Goal: Task Accomplishment & Management: Use online tool/utility

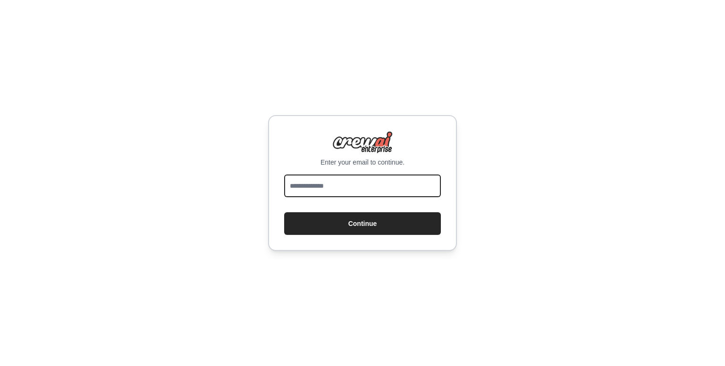
click at [363, 188] on input "email" at bounding box center [362, 186] width 157 height 23
type input "**********"
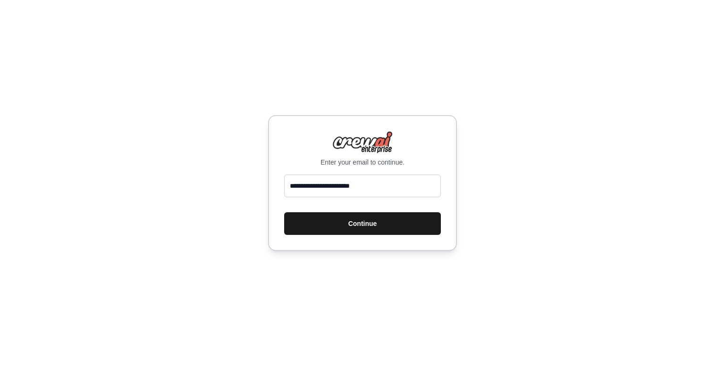
click at [356, 224] on button "Continue" at bounding box center [362, 223] width 157 height 23
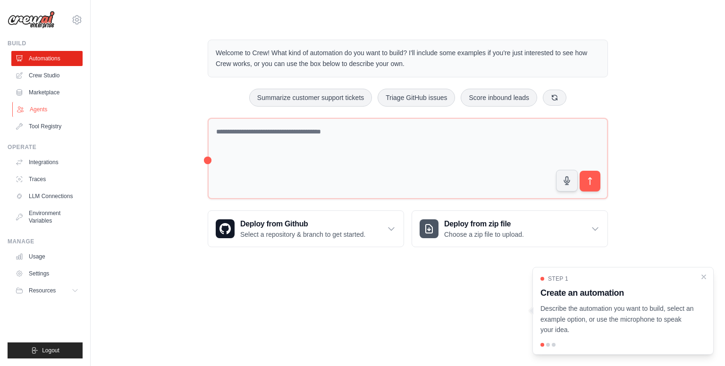
click at [40, 108] on link "Agents" at bounding box center [47, 109] width 71 height 15
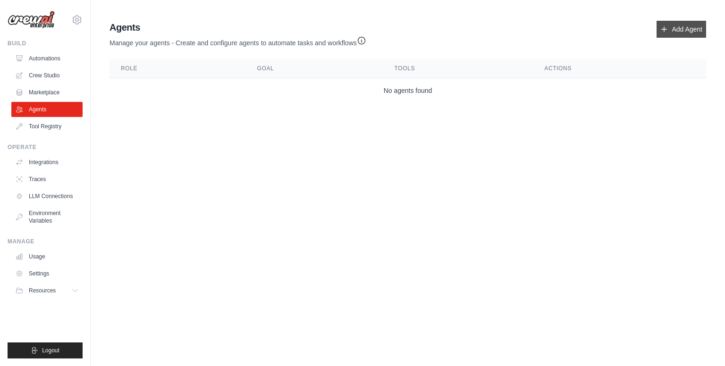
click at [678, 30] on link "Add Agent" at bounding box center [682, 29] width 50 height 17
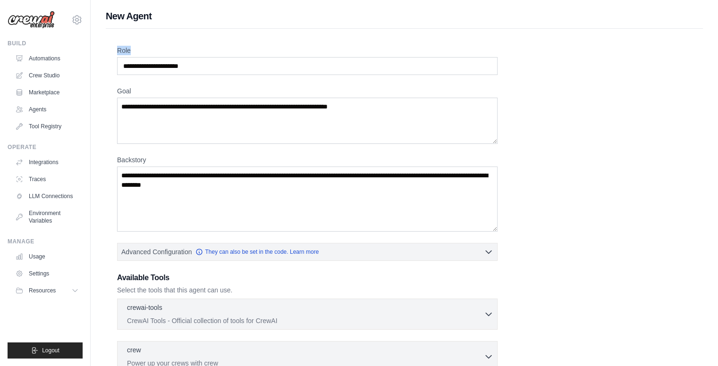
drag, startPoint x: 132, startPoint y: 47, endPoint x: 117, endPoint y: 49, distance: 15.2
click at [117, 49] on label "Role" at bounding box center [307, 50] width 380 height 9
click at [146, 46] on label "Role" at bounding box center [307, 50] width 380 height 9
click at [146, 57] on input "Role" at bounding box center [307, 66] width 380 height 18
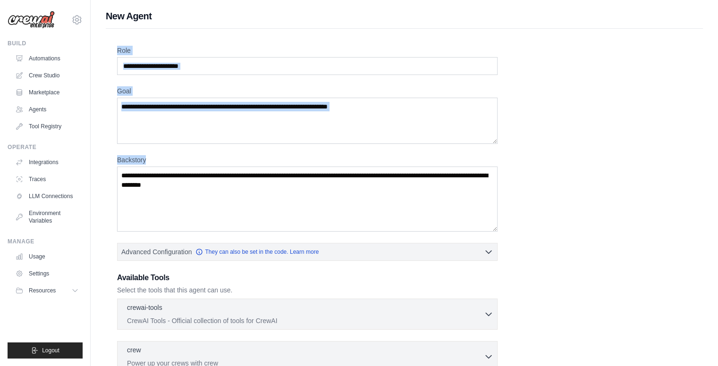
drag, startPoint x: 116, startPoint y: 45, endPoint x: 159, endPoint y: 186, distance: 147.7
click at [159, 186] on div "Role Goal Backstory Advanced Configuration They can also be set in the code. Le…" at bounding box center [404, 263] width 597 height 468
copy div "Role Goal Backstory"
click at [189, 74] on div "Role Goal Backstory Advanced Configuration They can also be set in the code. Le…" at bounding box center [404, 255] width 575 height 418
click at [200, 66] on input "Role" at bounding box center [307, 66] width 380 height 18
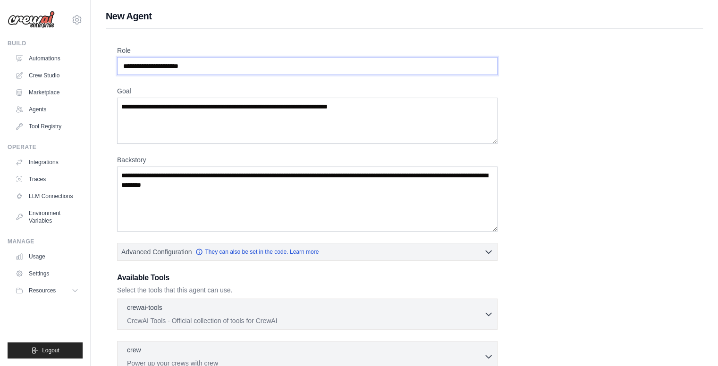
drag, startPoint x: 200, startPoint y: 66, endPoint x: 112, endPoint y: 68, distance: 87.8
click at [112, 68] on div "Role Goal Backstory Advanced Configuration They can also be set in the code. Le…" at bounding box center [404, 263] width 597 height 468
drag, startPoint x: 204, startPoint y: 63, endPoint x: 151, endPoint y: 63, distance: 53.3
click at [151, 63] on input "Role" at bounding box center [307, 66] width 380 height 18
click at [153, 65] on input "Role" at bounding box center [307, 66] width 380 height 18
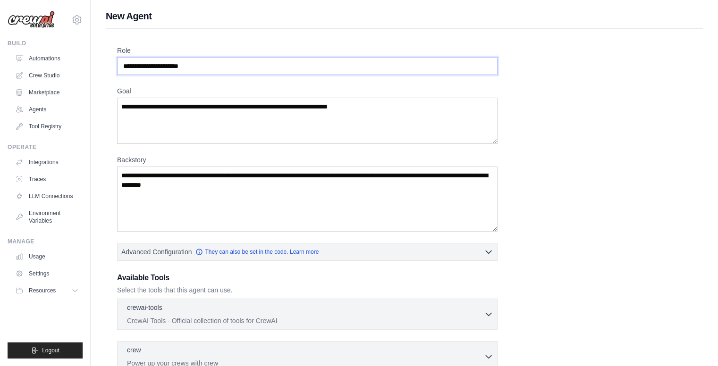
click at [178, 66] on input "Role" at bounding box center [307, 66] width 380 height 18
drag, startPoint x: 211, startPoint y: 67, endPoint x: 152, endPoint y: 68, distance: 58.6
click at [152, 67] on input "Role" at bounding box center [307, 66] width 380 height 18
click at [217, 68] on input "Role" at bounding box center [307, 66] width 380 height 18
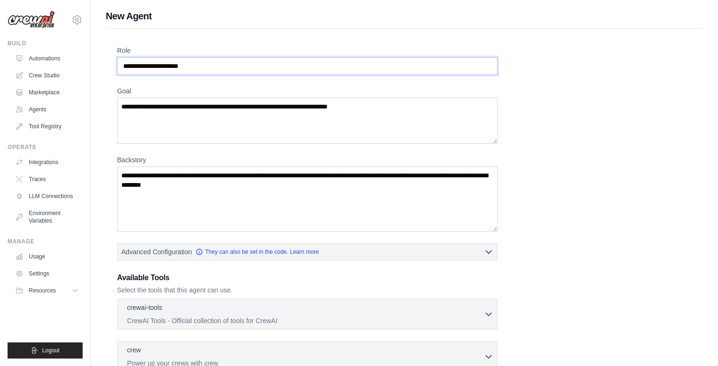
click at [217, 68] on input "Role" at bounding box center [307, 66] width 380 height 18
click at [161, 64] on input "Role" at bounding box center [307, 66] width 380 height 18
drag, startPoint x: 159, startPoint y: 64, endPoint x: 200, endPoint y: 66, distance: 41.6
click at [200, 66] on input "Role" at bounding box center [307, 66] width 380 height 18
type input "*"
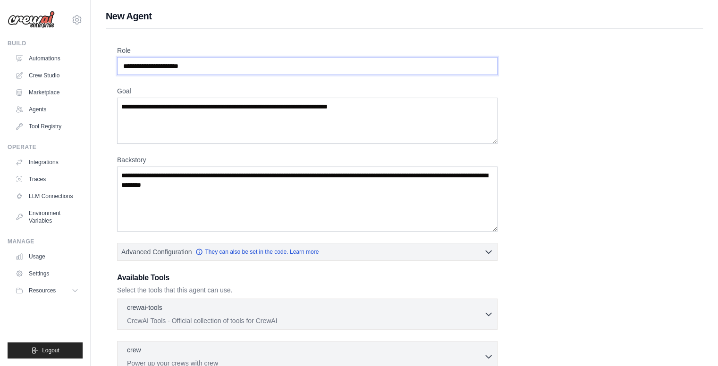
paste input "**********"
type input "**********"
click at [268, 120] on textarea "Goal" at bounding box center [307, 121] width 380 height 46
paste textarea "**********"
type textarea "**********"
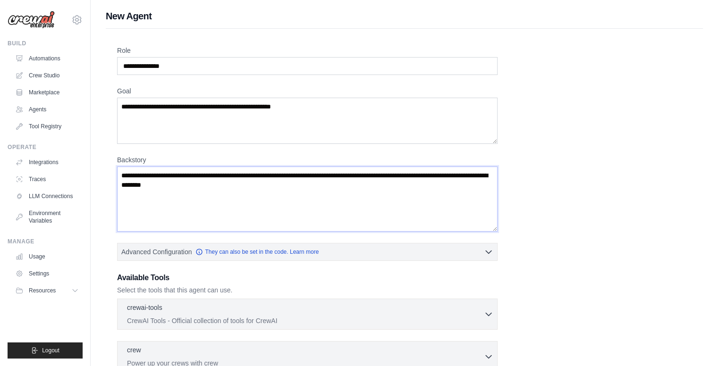
click at [336, 195] on textarea "Backstory" at bounding box center [307, 199] width 380 height 65
paste textarea "**********"
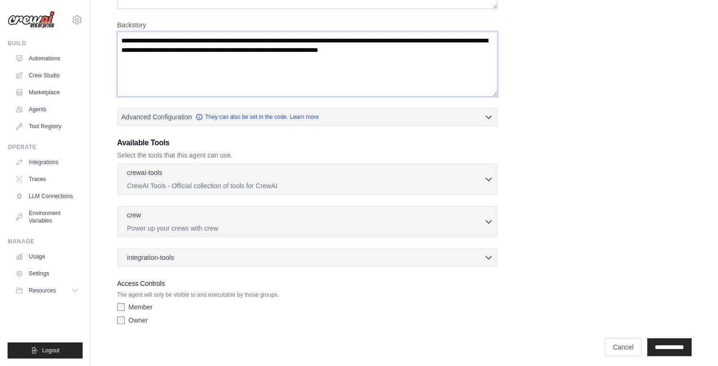
scroll to position [138, 0]
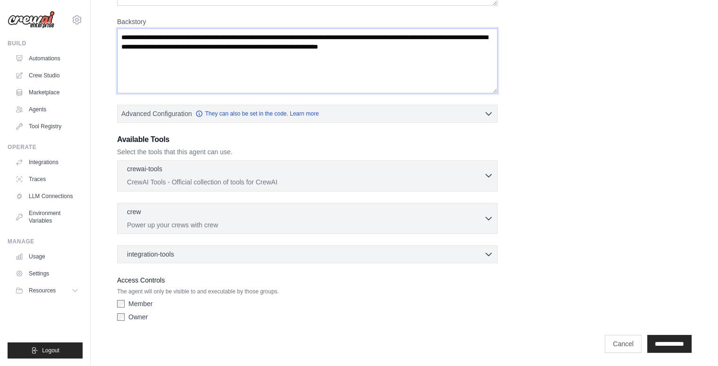
type textarea "**********"
click at [482, 174] on div "crewai-tools 0 selected" at bounding box center [305, 169] width 357 height 11
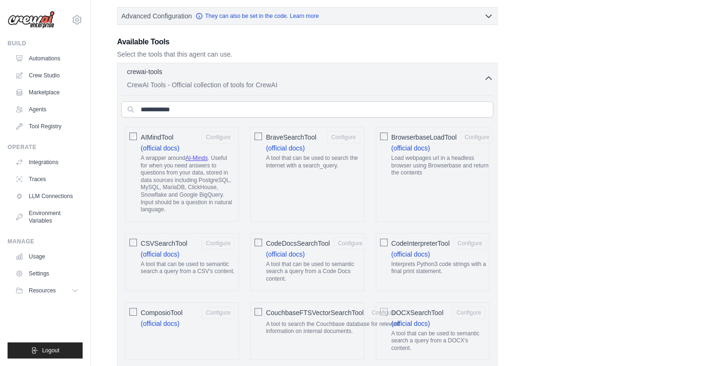
scroll to position [233, 0]
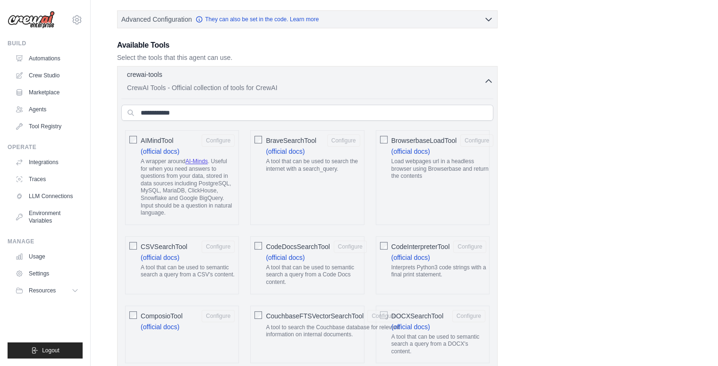
drag, startPoint x: 125, startPoint y: 83, endPoint x: 240, endPoint y: 84, distance: 115.7
click at [240, 84] on button "crewai-tools 0 selected CrewAI Tools - Official collection of tools for CrewAI" at bounding box center [307, 81] width 372 height 23
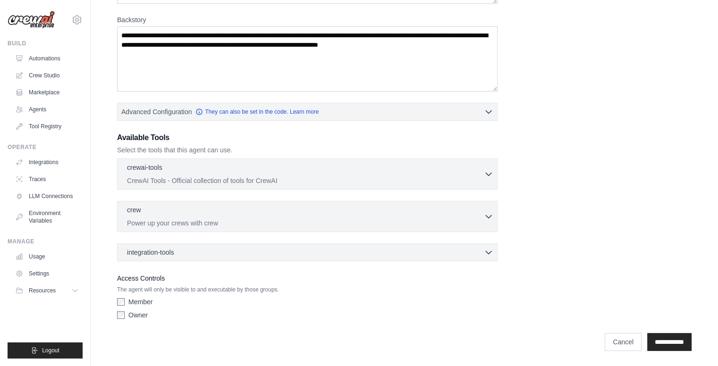
scroll to position [138, 0]
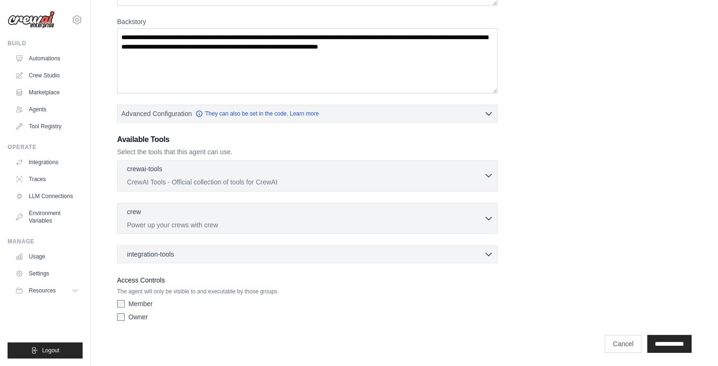
click at [485, 180] on button "crewai-tools 0 selected CrewAI Tools - Official collection of tools for CrewAI" at bounding box center [307, 175] width 372 height 23
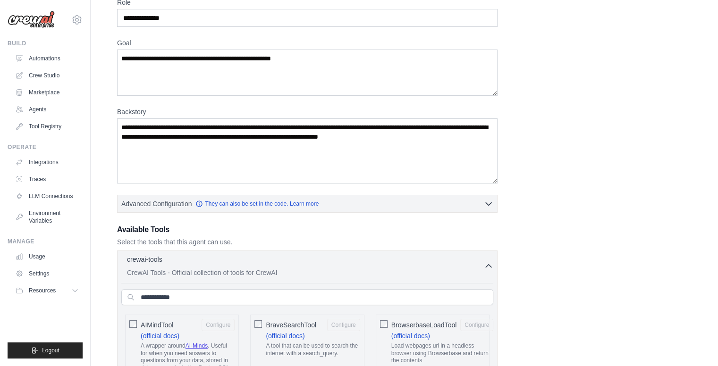
scroll to position [44, 0]
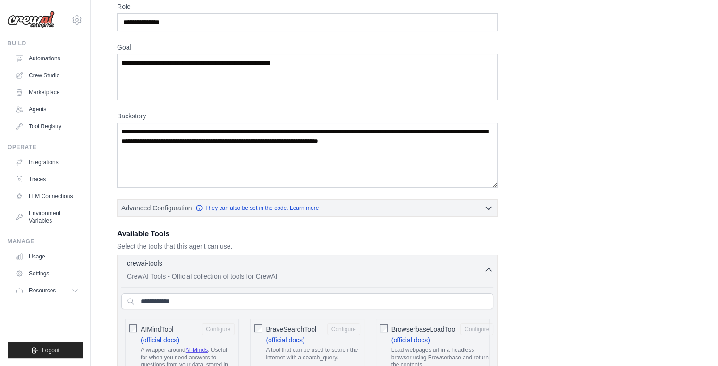
click at [390, 270] on div "crewai-tools 0 selected CrewAI Tools - Official collection of tools for CrewAI" at bounding box center [305, 270] width 357 height 23
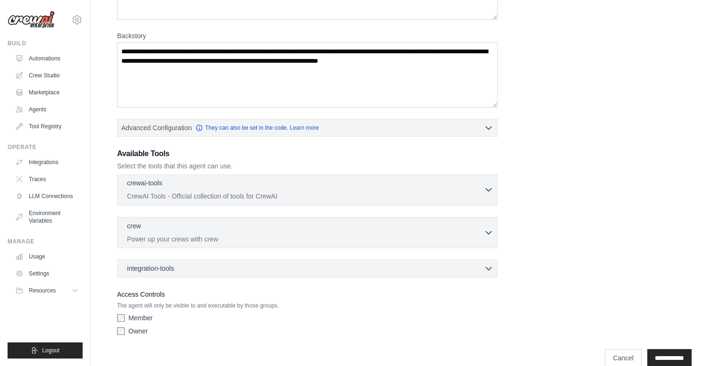
scroll to position [138, 0]
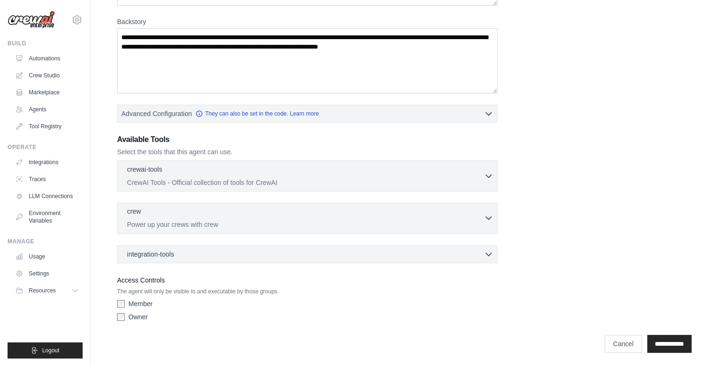
click at [385, 224] on p "Power up your crews with crew" at bounding box center [305, 224] width 357 height 9
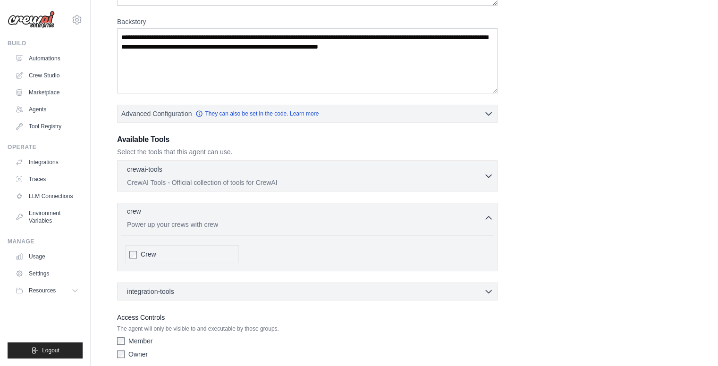
click at [394, 214] on div "crew 0 selected" at bounding box center [305, 212] width 357 height 11
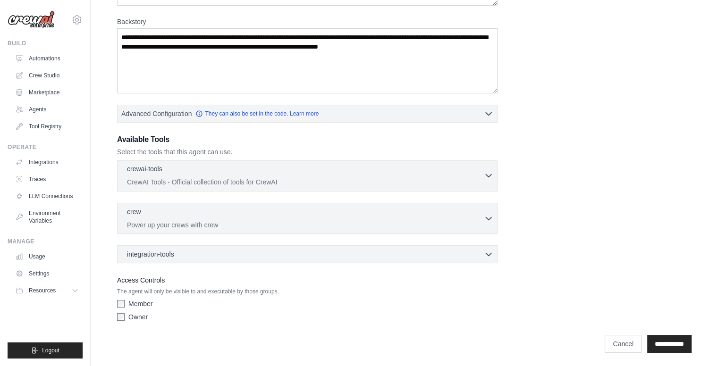
click at [344, 185] on p "CrewAI Tools - Official collection of tools for CrewAI" at bounding box center [305, 182] width 357 height 9
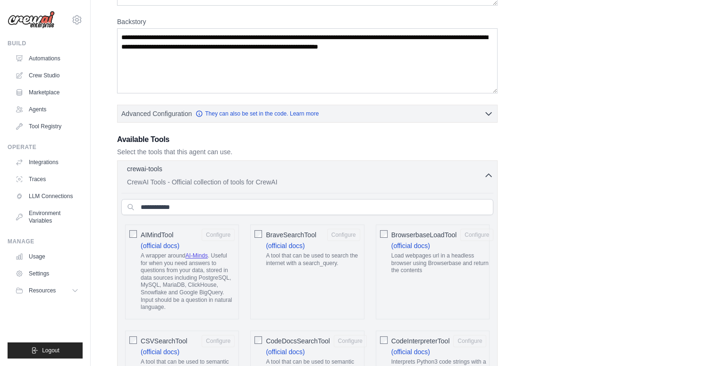
click at [342, 182] on p "CrewAI Tools - Official collection of tools for CrewAI" at bounding box center [305, 182] width 357 height 9
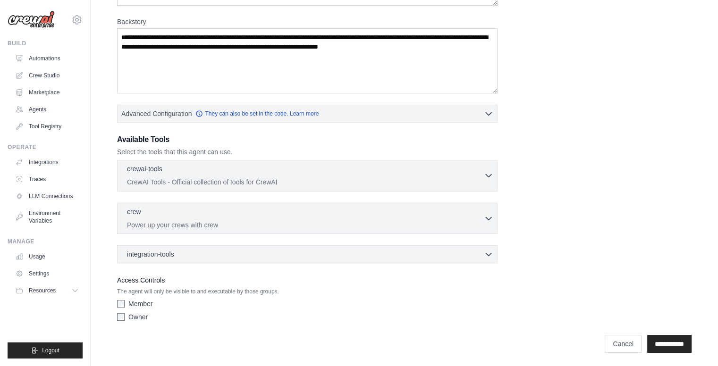
click at [342, 182] on p "CrewAI Tools - Official collection of tools for CrewAI" at bounding box center [305, 182] width 357 height 9
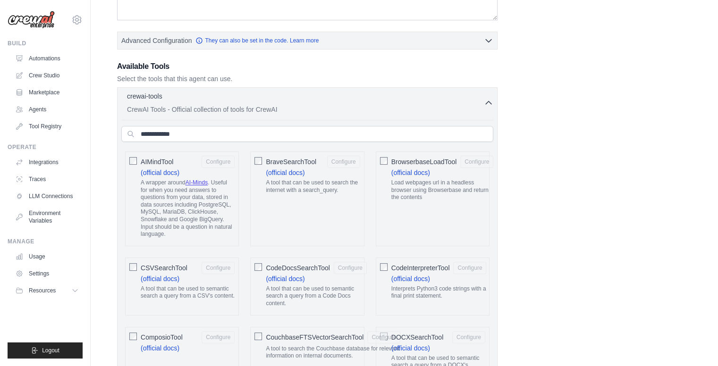
scroll to position [186, 0]
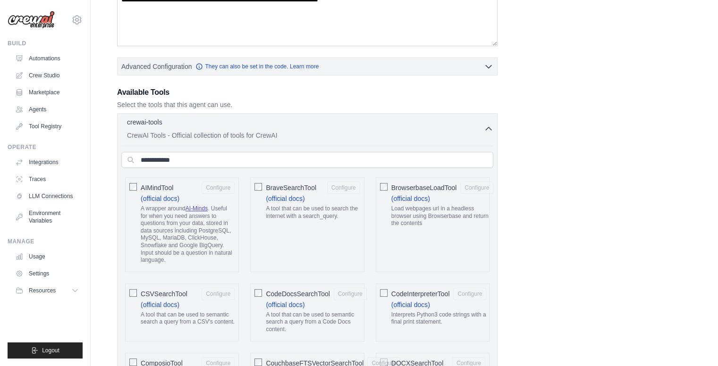
drag, startPoint x: 131, startPoint y: 131, endPoint x: 281, endPoint y: 132, distance: 150.6
click at [272, 131] on p "CrewAI Tools - Official collection of tools for CrewAI" at bounding box center [305, 135] width 357 height 9
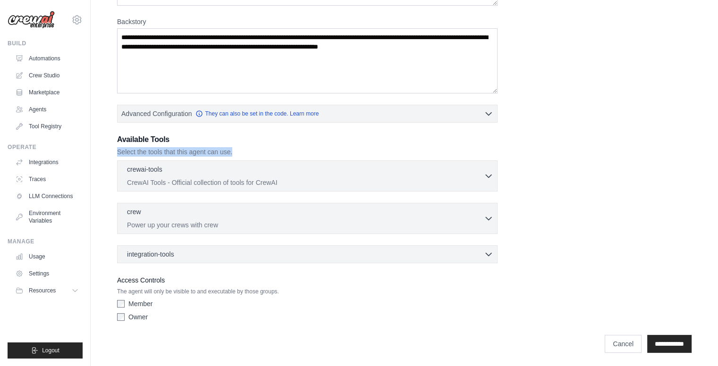
drag, startPoint x: 245, startPoint y: 149, endPoint x: 116, endPoint y: 148, distance: 129.4
click at [116, 148] on div "**********" at bounding box center [404, 124] width 597 height 468
click at [221, 145] on div "Available Tools Select the tools that this agent can use." at bounding box center [307, 145] width 380 height 23
drag, startPoint x: 238, startPoint y: 149, endPoint x: 132, endPoint y: 153, distance: 106.3
click at [122, 157] on div "Available Tools Select the tools that this agent can use. crewai-tools 0 select…" at bounding box center [307, 198] width 380 height 129
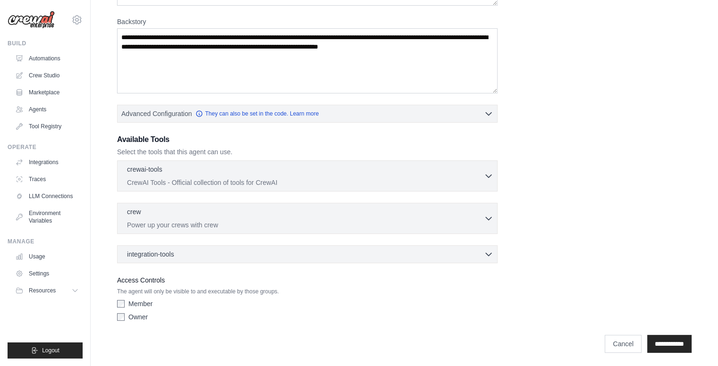
click at [127, 151] on p "Select the tools that this agent can use." at bounding box center [307, 151] width 380 height 9
copy div "Select the tools that this agent can use."
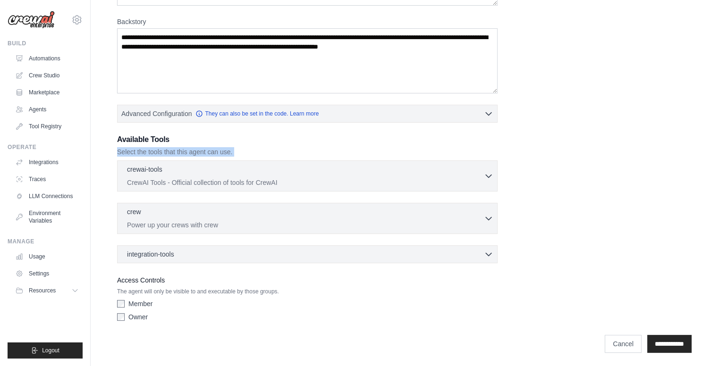
copy div "Select the tools that this agent can use."
click at [130, 158] on div "Available Tools Select the tools that this agent can use. crewai-tools 0 select…" at bounding box center [307, 198] width 380 height 129
drag, startPoint x: 118, startPoint y: 149, endPoint x: 252, endPoint y: 159, distance: 134.4
click at [252, 159] on div "Available Tools Select the tools that this agent can use. crewai-tools 0 select…" at bounding box center [307, 198] width 380 height 129
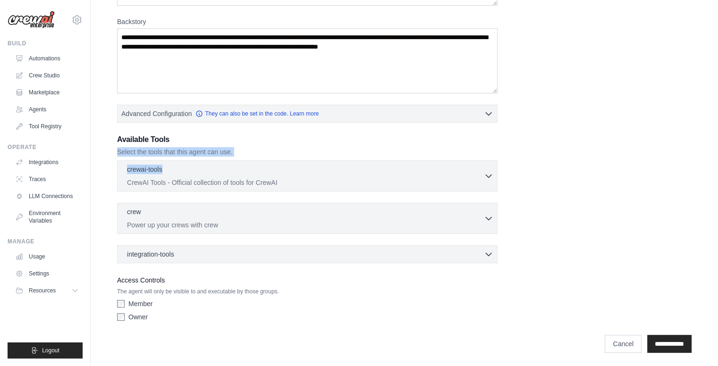
click at [236, 147] on p "Select the tools that this agent can use." at bounding box center [307, 151] width 380 height 9
copy div "Select the tools that this agent can use. crewai-tools"
click at [194, 178] on p "CrewAI Tools - Official collection of tools for CrewAI" at bounding box center [305, 182] width 357 height 9
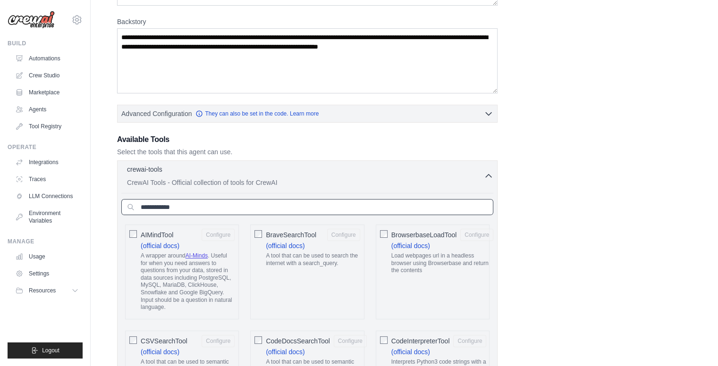
click at [210, 206] on input "text" at bounding box center [307, 207] width 372 height 16
click at [252, 204] on input "text" at bounding box center [307, 207] width 372 height 16
paste input "**********"
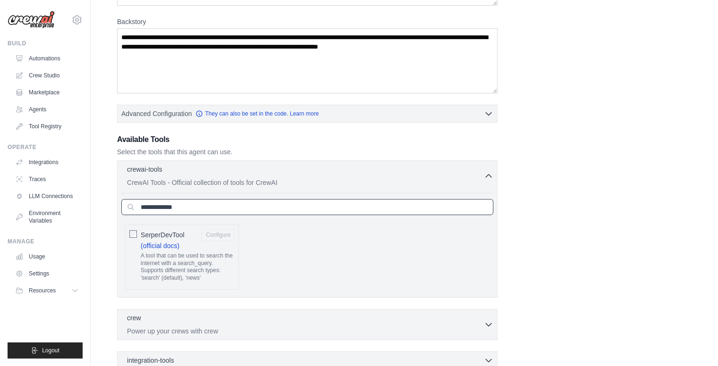
type input "**********"
click at [310, 211] on input "**********" at bounding box center [307, 207] width 372 height 16
drag, startPoint x: 283, startPoint y: 212, endPoint x: 134, endPoint y: 211, distance: 149.2
click at [138, 212] on input "**********" at bounding box center [307, 207] width 372 height 16
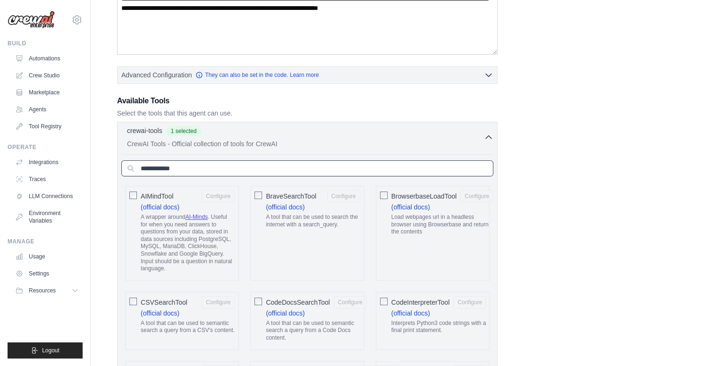
scroll to position [189, 0]
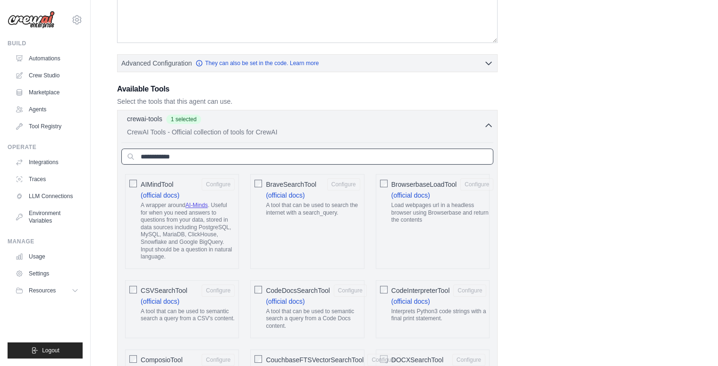
click at [206, 155] on input "text" at bounding box center [307, 157] width 372 height 16
paste input "**********"
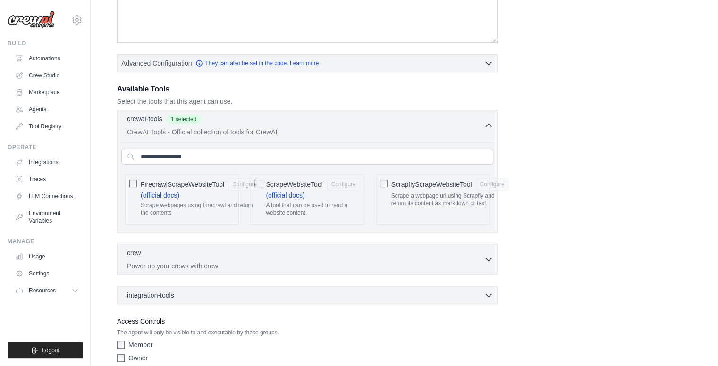
click at [263, 184] on div "ScrapeWebsiteTool Configure (official docs) A tool that can be used to read a w…" at bounding box center [307, 199] width 114 height 51
drag, startPoint x: 202, startPoint y: 158, endPoint x: 131, endPoint y: 159, distance: 71.3
click at [131, 159] on input "**********" at bounding box center [307, 157] width 372 height 16
paste input "text"
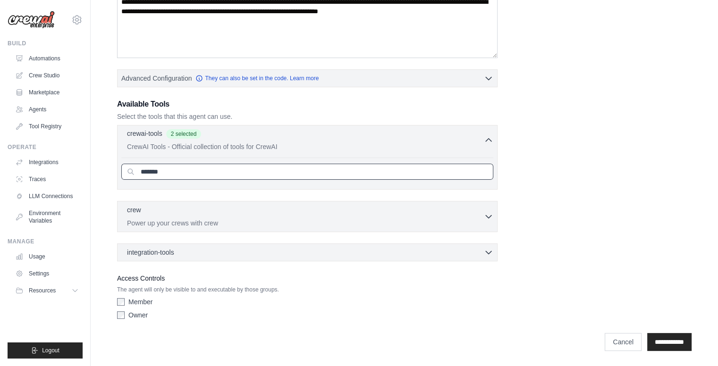
scroll to position [172, 0]
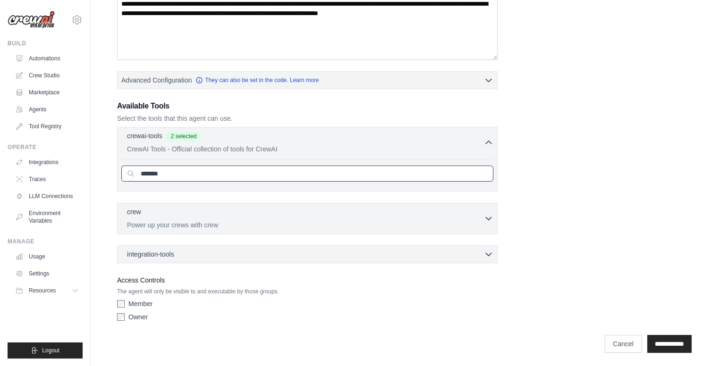
click at [182, 176] on input "*******" at bounding box center [307, 174] width 372 height 16
drag, startPoint x: 155, startPoint y: 172, endPoint x: 194, endPoint y: 174, distance: 39.7
click at [194, 174] on input "*******" at bounding box center [307, 174] width 372 height 16
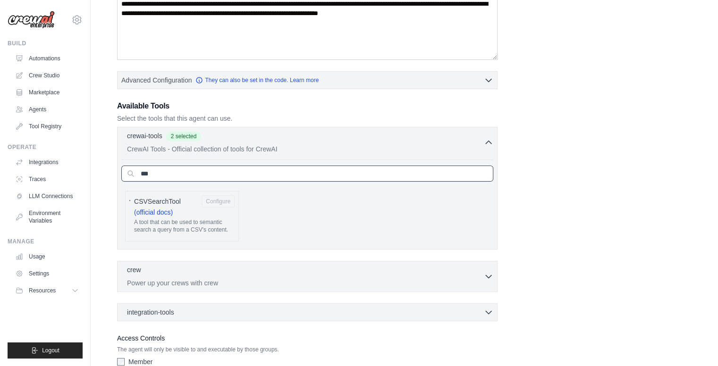
scroll to position [189, 0]
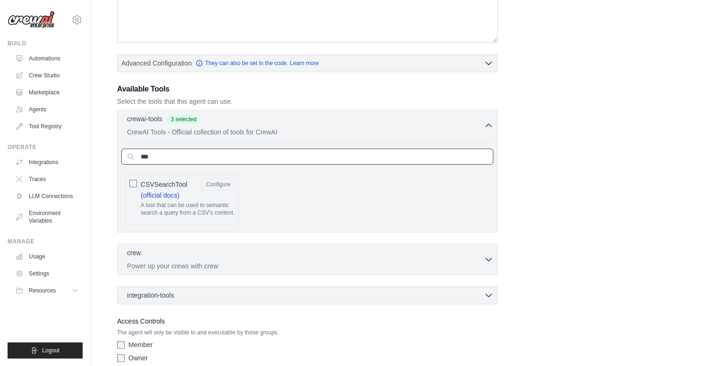
drag, startPoint x: 183, startPoint y: 159, endPoint x: 133, endPoint y: 160, distance: 49.6
click at [136, 160] on input "***" at bounding box center [307, 157] width 372 height 16
paste input "**********"
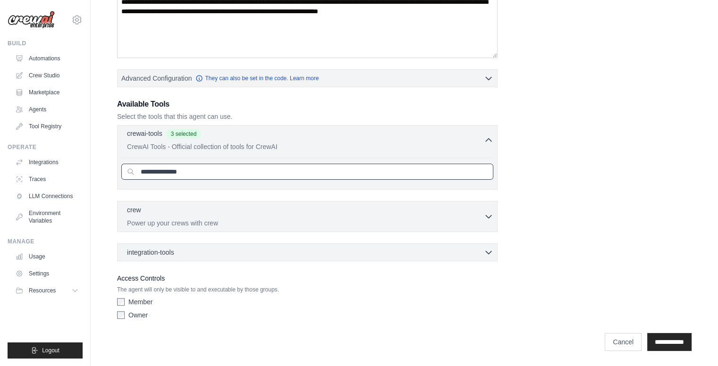
scroll to position [172, 0]
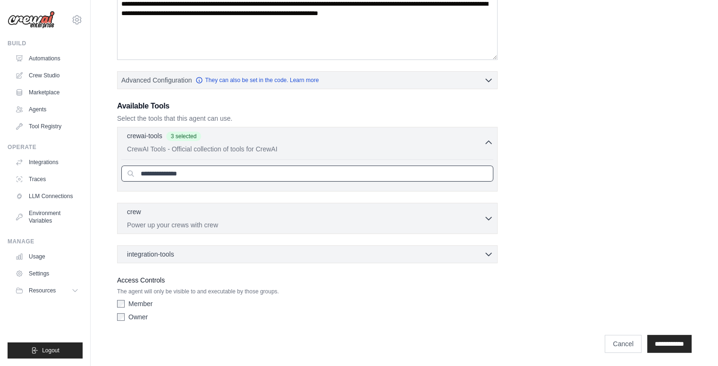
drag, startPoint x: 188, startPoint y: 175, endPoint x: 178, endPoint y: 178, distance: 10.3
click at [178, 178] on input "**********" at bounding box center [307, 174] width 372 height 16
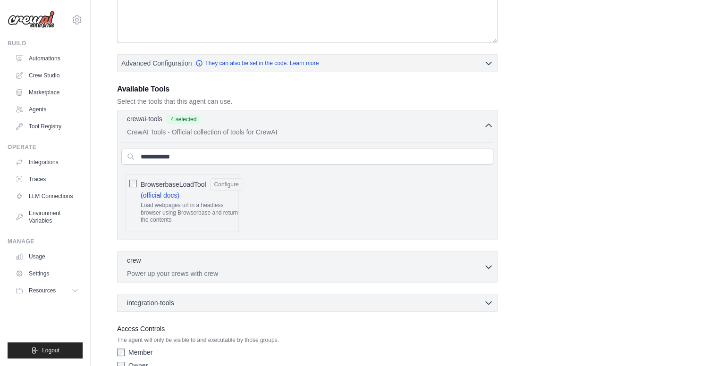
click at [551, 150] on div "**********" at bounding box center [404, 115] width 575 height 517
click at [226, 157] on input "**********" at bounding box center [307, 157] width 372 height 16
drag, startPoint x: 198, startPoint y: 159, endPoint x: 130, endPoint y: 161, distance: 68.5
click at [130, 161] on input "**********" at bounding box center [307, 157] width 372 height 16
paste input "**"
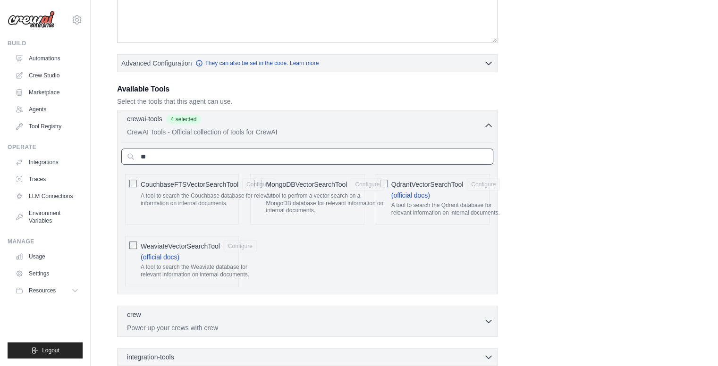
type input "*"
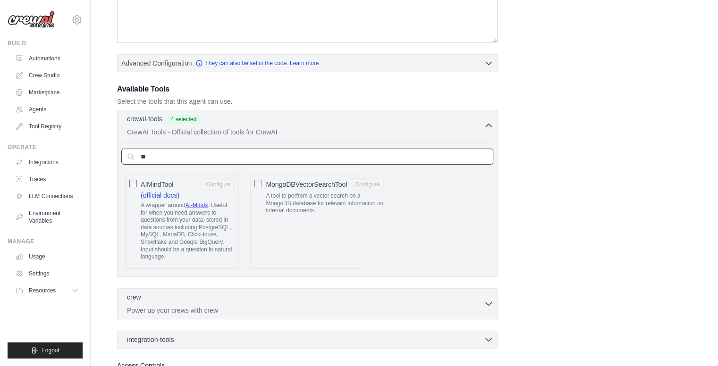
type input "**"
click at [540, 142] on div "**********" at bounding box center [404, 134] width 575 height 554
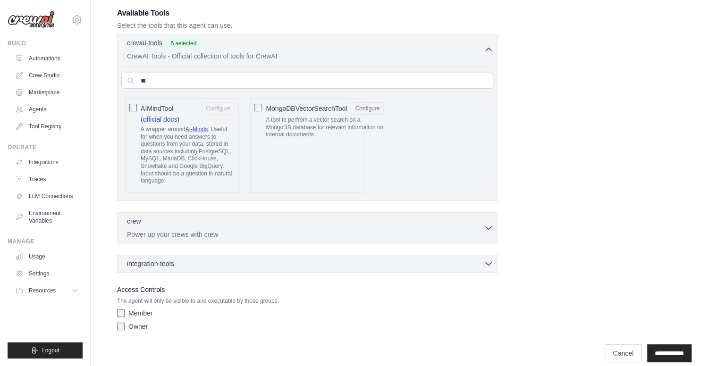
scroll to position [274, 0]
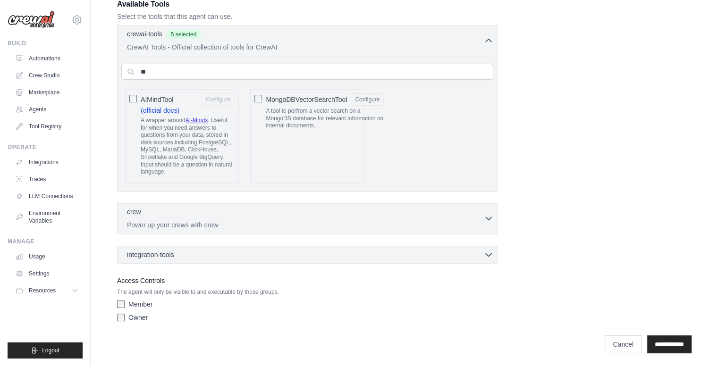
click at [478, 216] on div "crew 0 selected" at bounding box center [305, 212] width 357 height 11
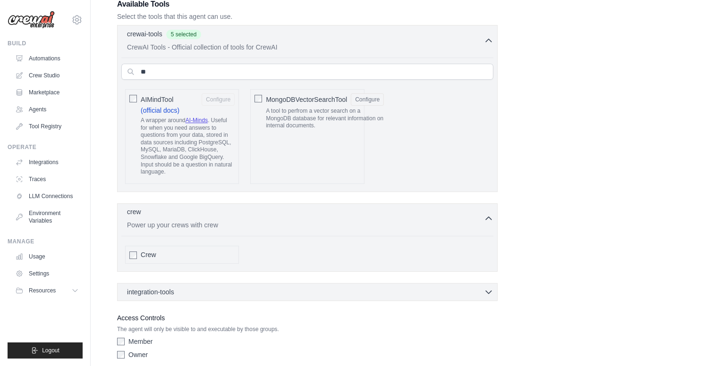
drag, startPoint x: 128, startPoint y: 207, endPoint x: 169, endPoint y: 221, distance: 43.0
click at [170, 222] on div "crew 0 selected Power up your crews with crew" at bounding box center [305, 218] width 357 height 23
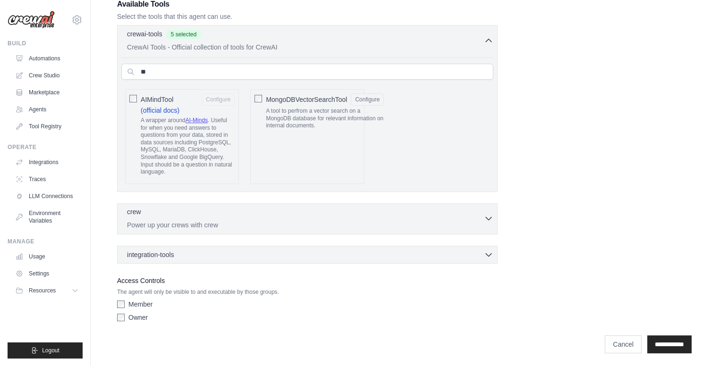
click at [137, 211] on p "crew" at bounding box center [134, 211] width 14 height 9
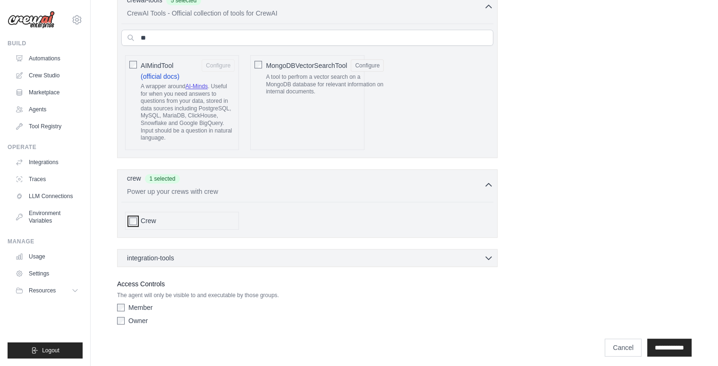
scroll to position [311, 0]
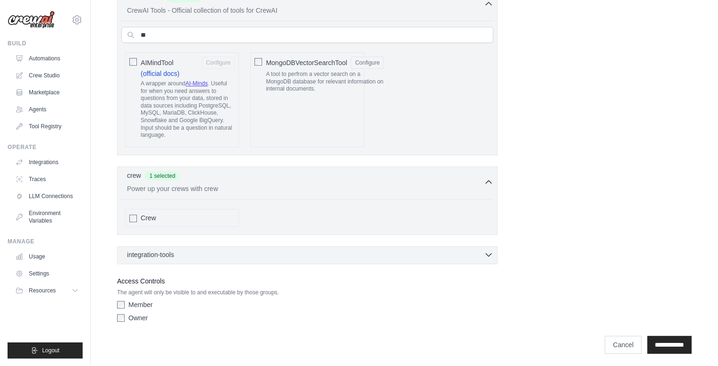
click at [224, 255] on div "integration-tools 0 selected" at bounding box center [310, 254] width 366 height 9
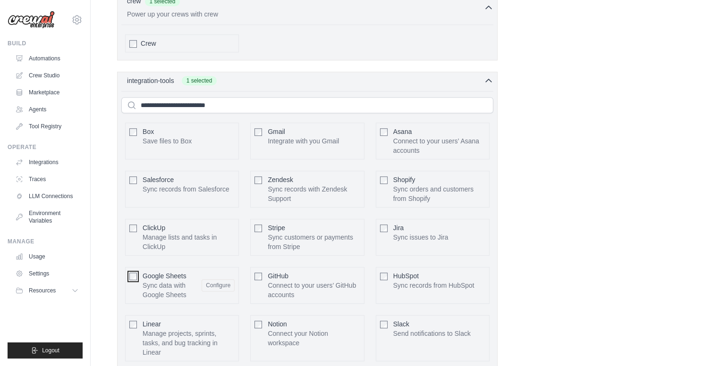
scroll to position [448, 0]
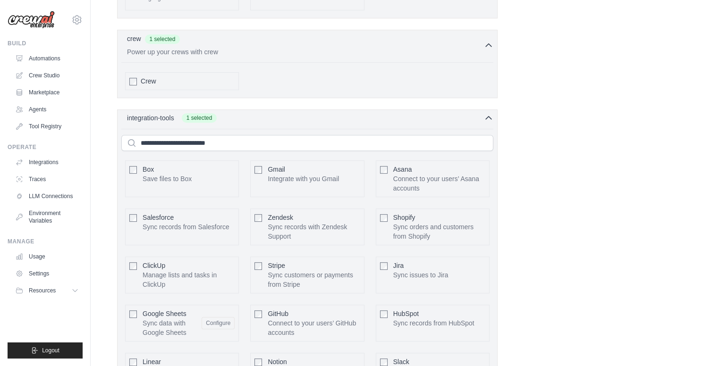
drag, startPoint x: 129, startPoint y: 116, endPoint x: 176, endPoint y: 118, distance: 46.8
click at [176, 118] on div "integration-tools 1 selected" at bounding box center [172, 117] width 90 height 9
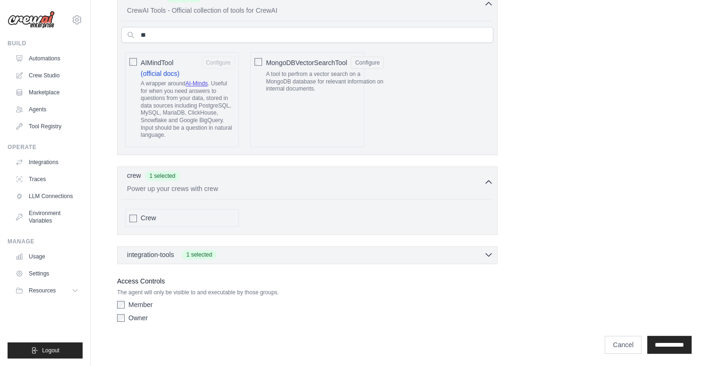
click at [212, 255] on span "1 selected" at bounding box center [199, 254] width 35 height 9
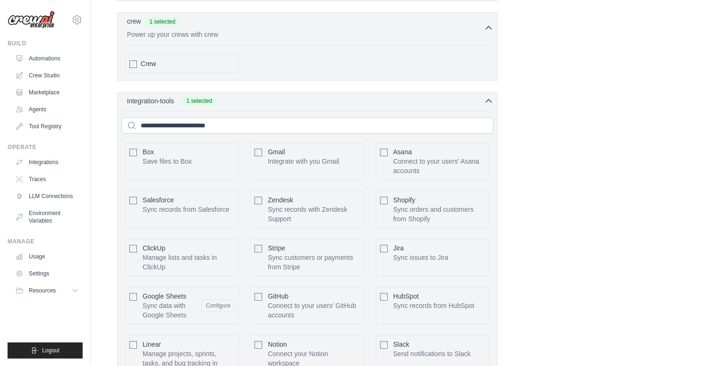
scroll to position [495, 0]
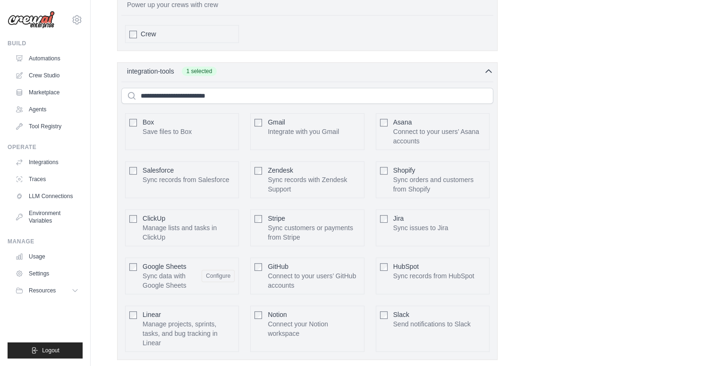
click at [259, 118] on div at bounding box center [258, 122] width 8 height 9
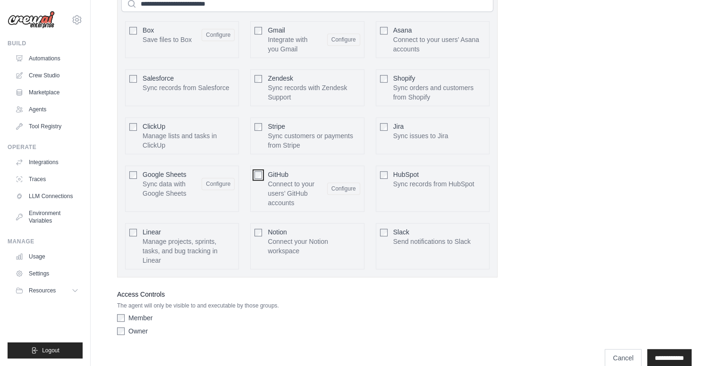
scroll to position [589, 0]
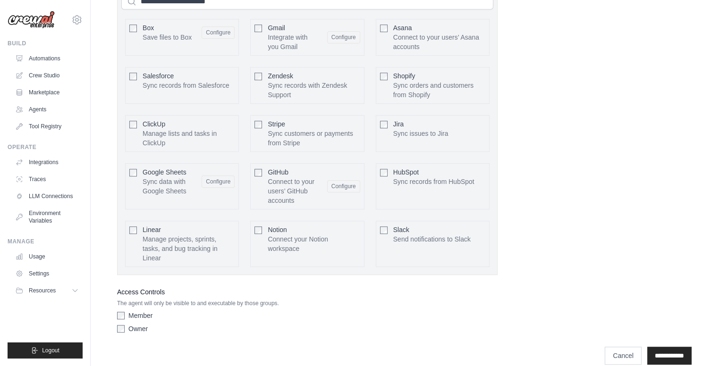
click at [261, 77] on div "Zendesk Sync records with Zendesk Support Configure" at bounding box center [307, 85] width 114 height 37
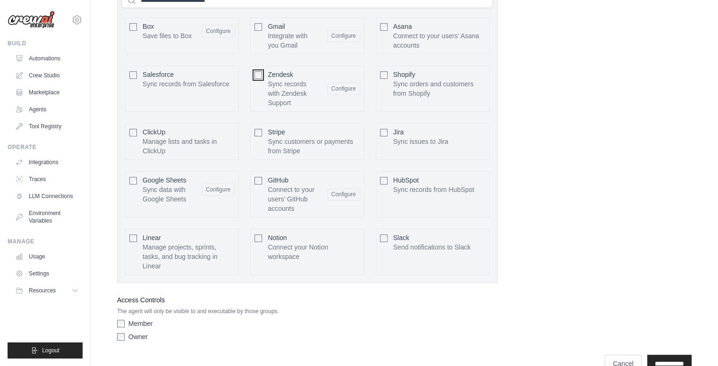
scroll to position [608, 0]
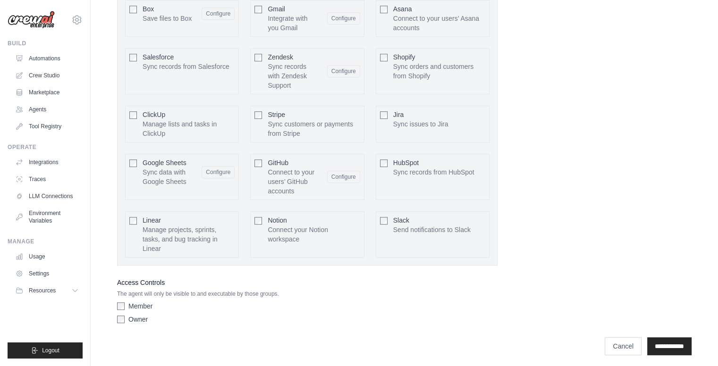
click at [138, 302] on label "Member" at bounding box center [140, 306] width 24 height 9
click at [138, 315] on label "Owner" at bounding box center [137, 319] width 19 height 9
click at [141, 302] on label "Member" at bounding box center [140, 306] width 24 height 9
drag, startPoint x: 663, startPoint y: 337, endPoint x: 615, endPoint y: 267, distance: 85.2
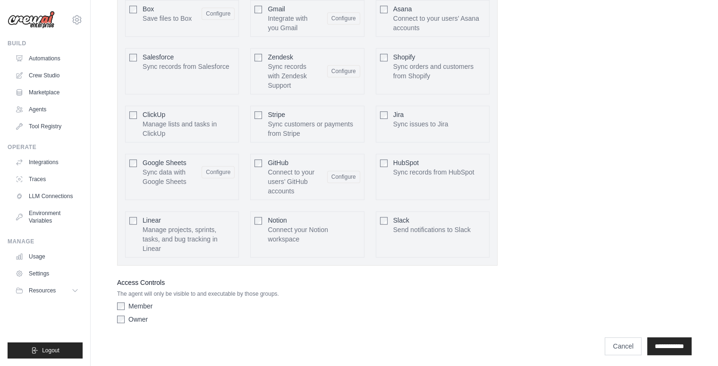
click at [663, 338] on input "**********" at bounding box center [669, 347] width 44 height 18
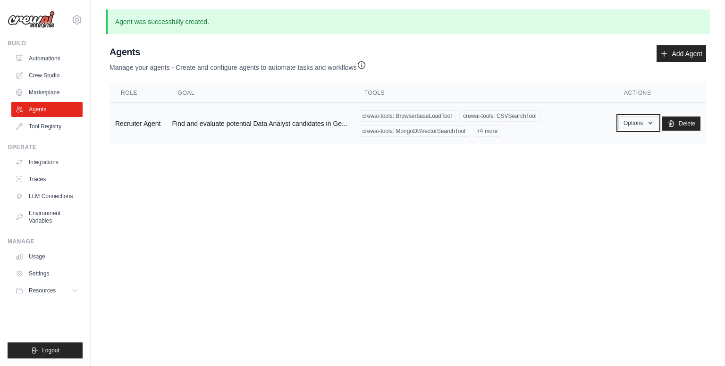
click at [647, 125] on icon "button" at bounding box center [651, 123] width 8 height 8
click at [616, 146] on link "Show" at bounding box center [625, 144] width 68 height 17
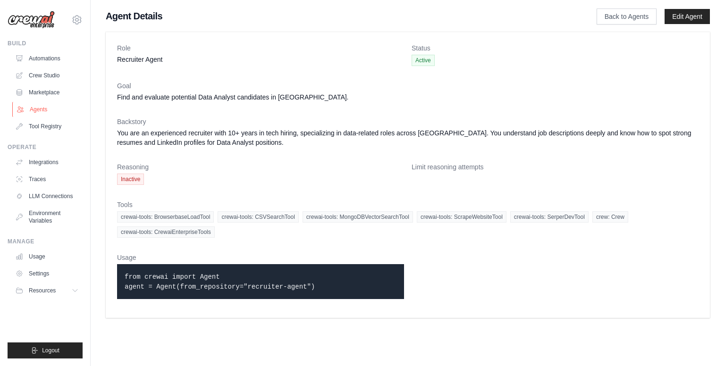
click at [36, 107] on link "Agents" at bounding box center [47, 109] width 71 height 15
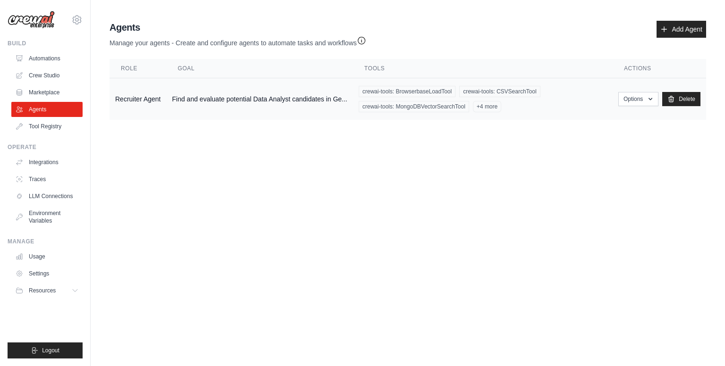
click at [222, 103] on td "Find and evaluate potential Data Analyst candidates in Ge..." at bounding box center [260, 99] width 186 height 42
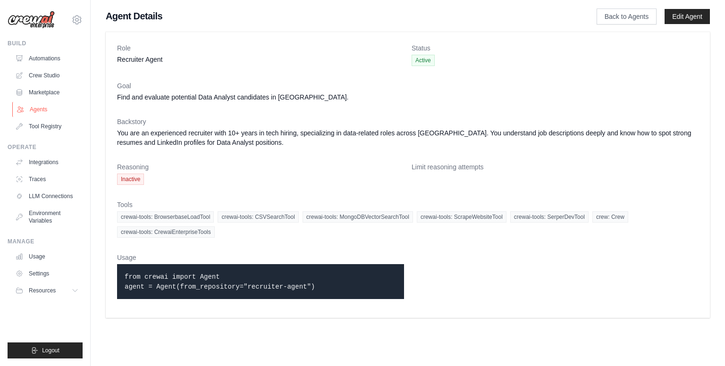
click at [40, 107] on link "Agents" at bounding box center [47, 109] width 71 height 15
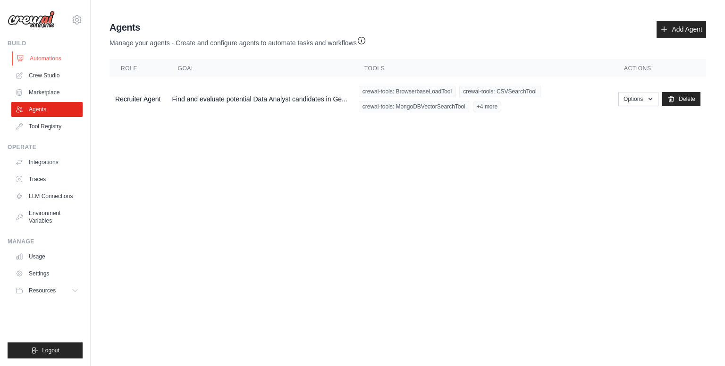
click at [51, 59] on link "Automations" at bounding box center [47, 58] width 71 height 15
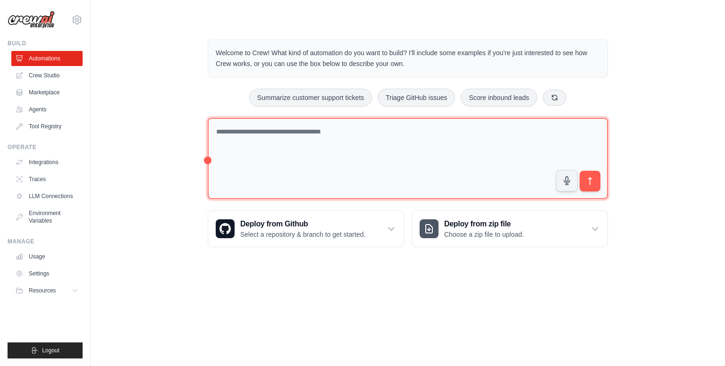
click at [275, 142] on textarea at bounding box center [408, 159] width 400 height 82
click at [276, 157] on textarea at bounding box center [408, 159] width 400 height 82
type textarea "**********"
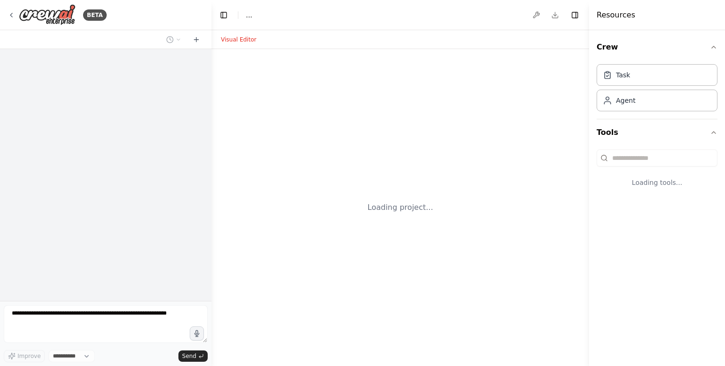
select select "****"
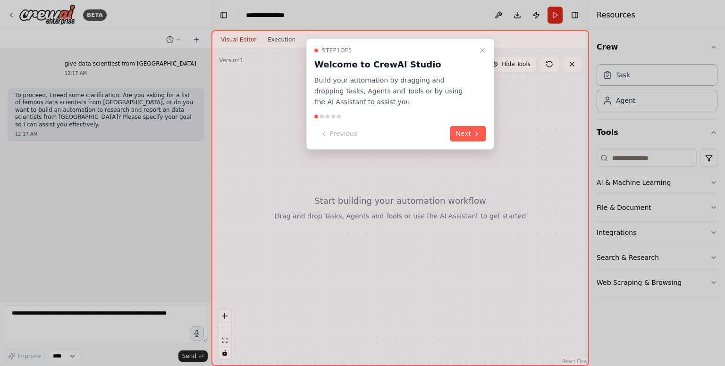
click at [467, 124] on div "Step 1 of 5 Welcome to CrewAI Studio Build your automation by dragging and drop…" at bounding box center [400, 94] width 188 height 111
click at [466, 138] on button "Next" at bounding box center [468, 134] width 36 height 16
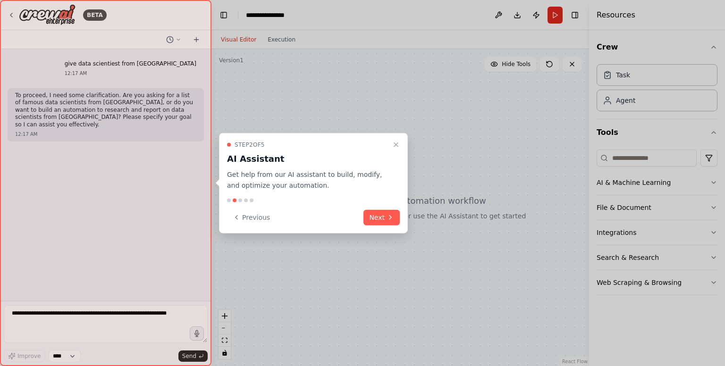
click at [390, 219] on icon at bounding box center [390, 218] width 2 height 4
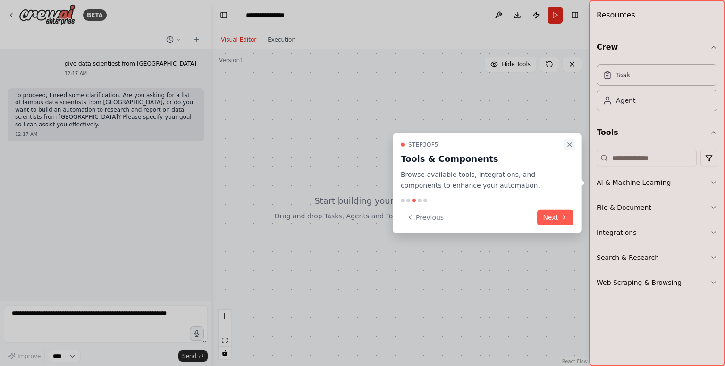
click at [569, 148] on icon "Close walkthrough" at bounding box center [570, 145] width 8 height 8
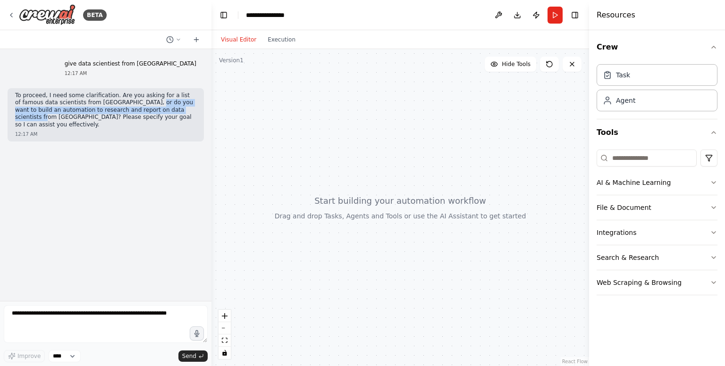
drag, startPoint x: 118, startPoint y: 103, endPoint x: 146, endPoint y: 110, distance: 29.2
click at [146, 110] on p "To proceed, I need some clarification. Are you asking for a list of famous data…" at bounding box center [105, 110] width 181 height 37
copy p "want to build an automation to research and report on data scientists from [GEO…"
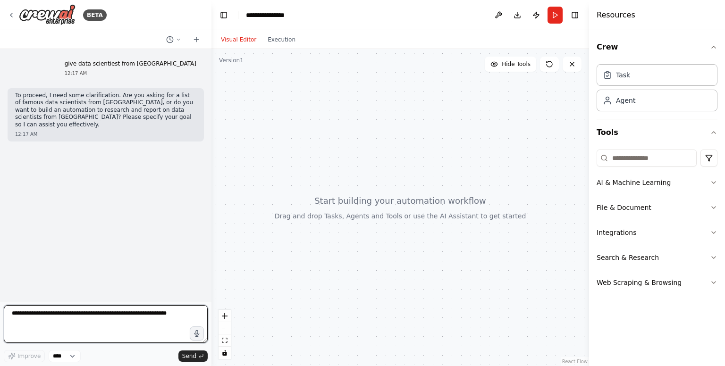
click at [87, 318] on textarea at bounding box center [106, 324] width 204 height 38
paste textarea "**********"
type textarea "**********"
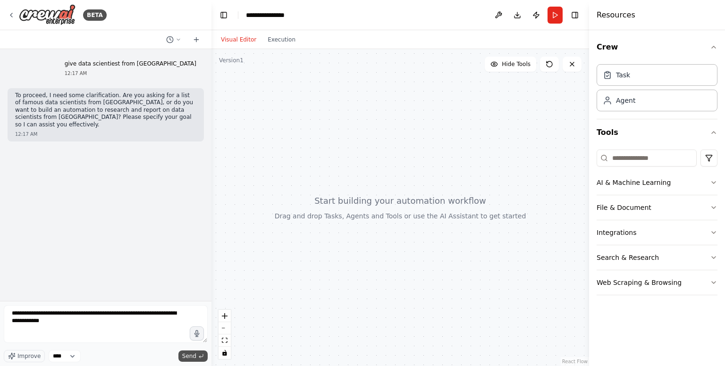
click at [190, 357] on span "Send" at bounding box center [189, 357] width 14 height 8
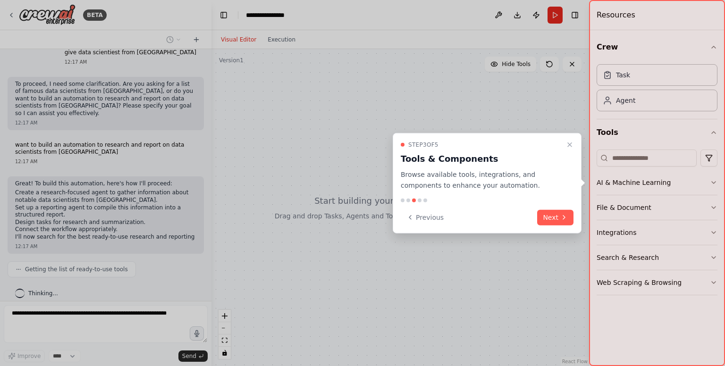
scroll to position [18, 0]
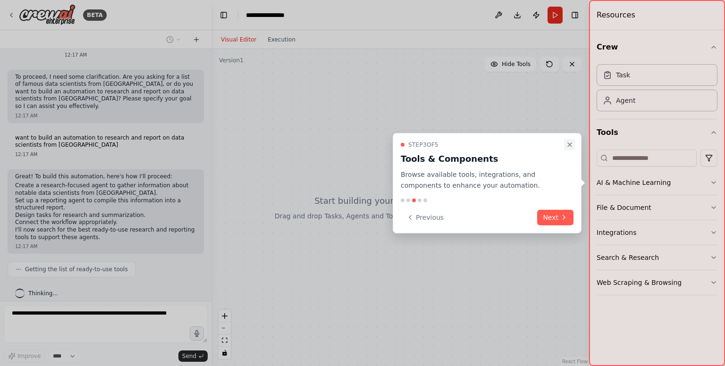
click at [566, 144] on button "Close walkthrough" at bounding box center [569, 144] width 11 height 11
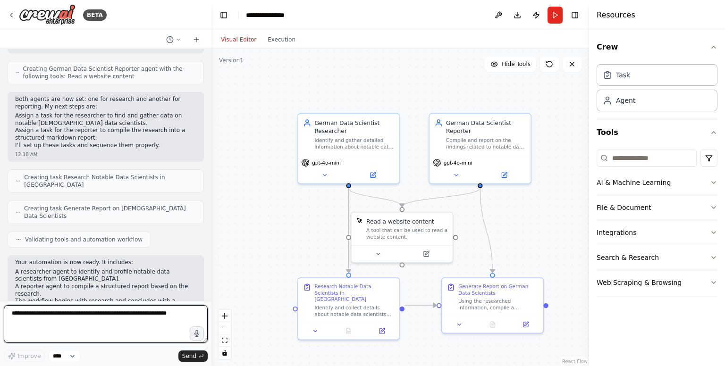
scroll to position [458, 0]
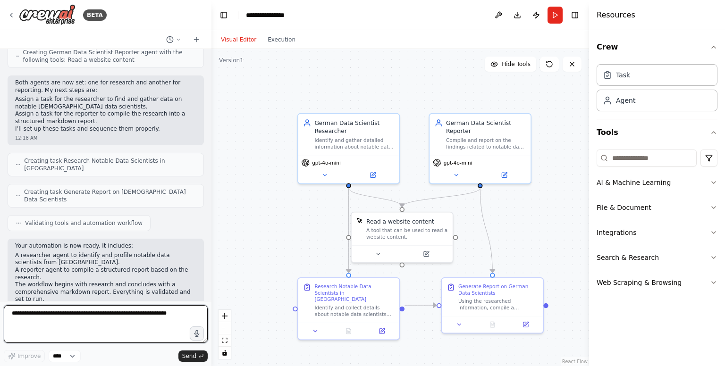
click at [88, 320] on textarea at bounding box center [106, 324] width 204 height 38
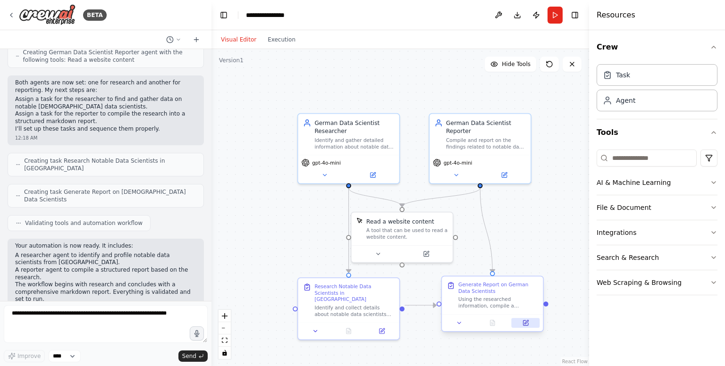
click at [530, 326] on button at bounding box center [526, 323] width 28 height 10
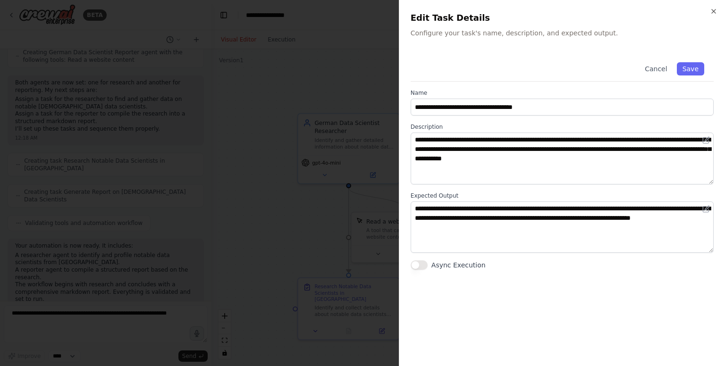
click at [287, 272] on div at bounding box center [362, 183] width 725 height 366
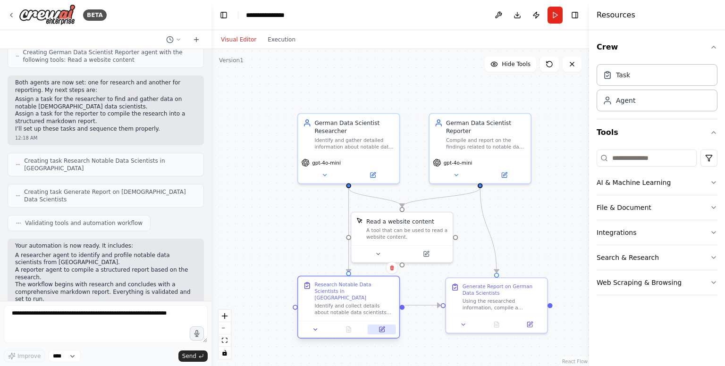
click at [384, 327] on icon at bounding box center [382, 330] width 7 height 7
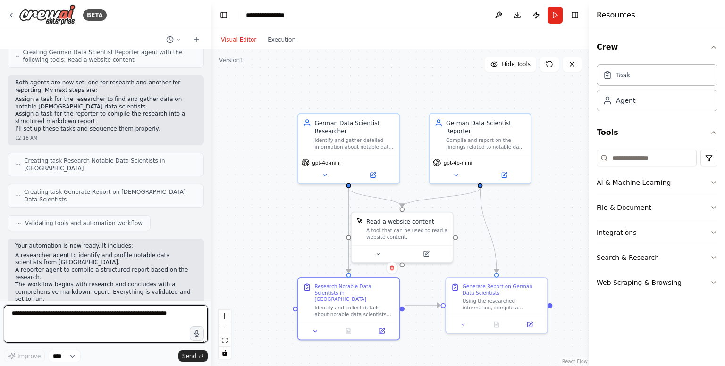
click at [68, 320] on textarea at bounding box center [106, 324] width 204 height 38
type textarea "**********"
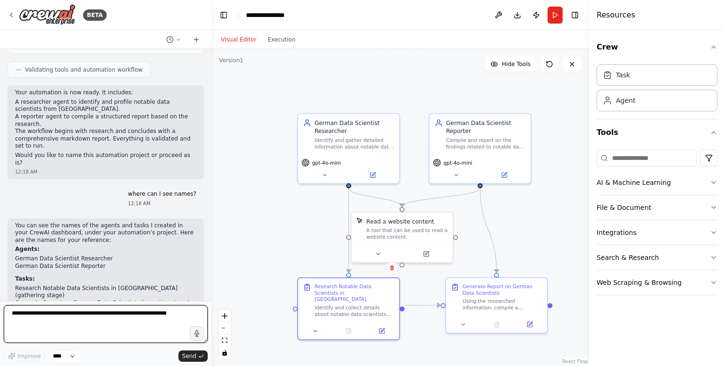
scroll to position [619, 0]
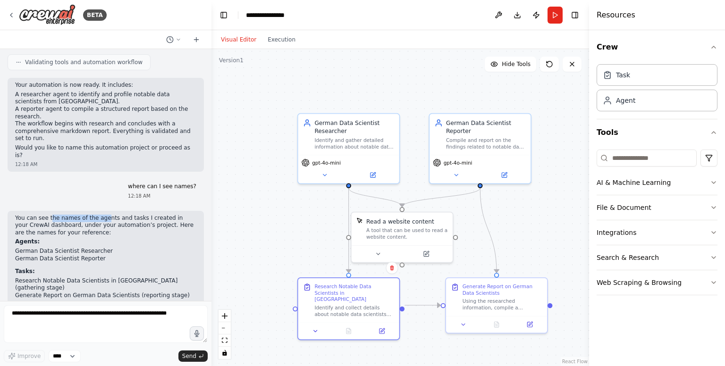
drag, startPoint x: 49, startPoint y: 176, endPoint x: 99, endPoint y: 182, distance: 49.9
click at [99, 215] on p "You can see the names of the agents and tasks I created in your CrewAI dashboar…" at bounding box center [105, 226] width 181 height 22
click at [633, 82] on div "Task" at bounding box center [657, 75] width 121 height 22
click at [630, 104] on div "Agent" at bounding box center [625, 99] width 19 height 9
click at [50, 248] on li "German Data Scientist Researcher" at bounding box center [105, 252] width 181 height 8
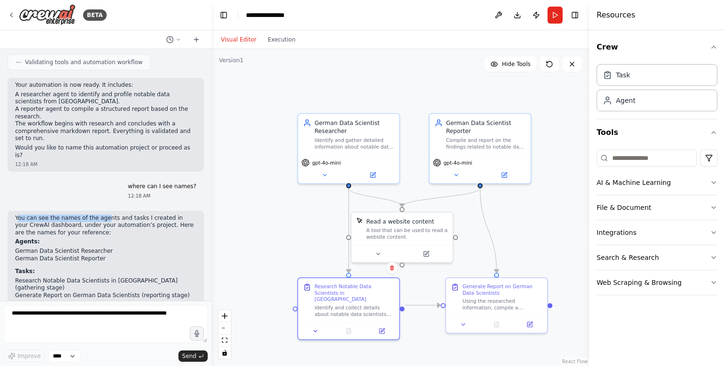
drag, startPoint x: 17, startPoint y: 178, endPoint x: 98, endPoint y: 180, distance: 80.8
click at [98, 215] on p "You can see the names of the agents and tasks I created in your CrewAI dashboar…" at bounding box center [105, 226] width 181 height 22
click at [275, 16] on div "**********" at bounding box center [269, 14] width 47 height 9
click at [553, 16] on button "Run" at bounding box center [555, 15] width 15 height 17
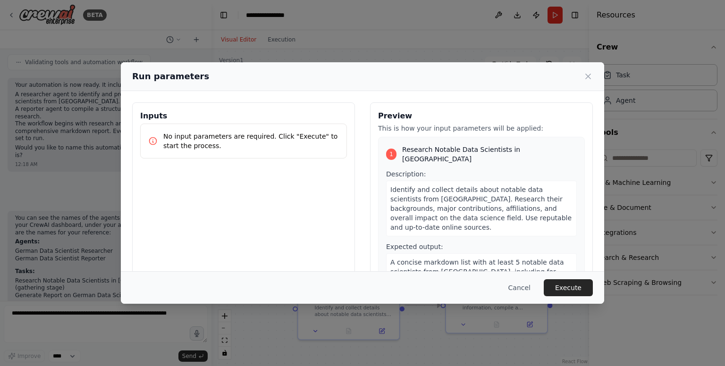
click at [584, 287] on button "Execute" at bounding box center [568, 287] width 49 height 17
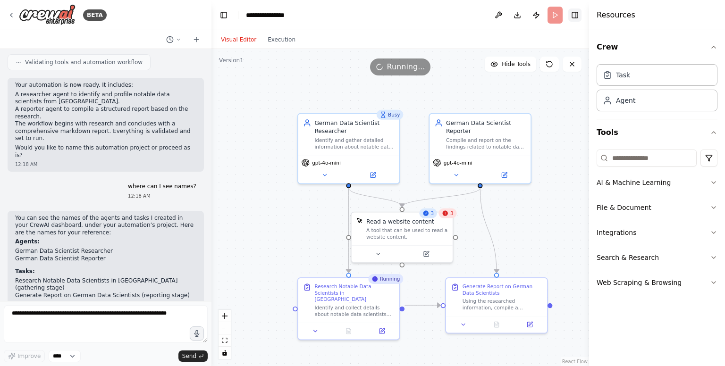
click at [574, 16] on button "Toggle Right Sidebar" at bounding box center [574, 14] width 13 height 13
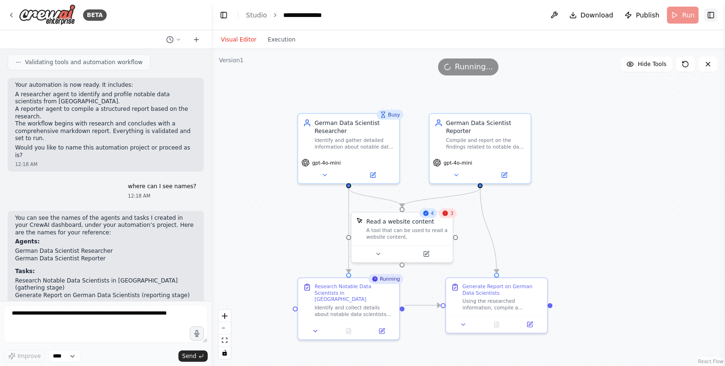
click at [716, 16] on button "Toggle Right Sidebar" at bounding box center [710, 14] width 13 height 13
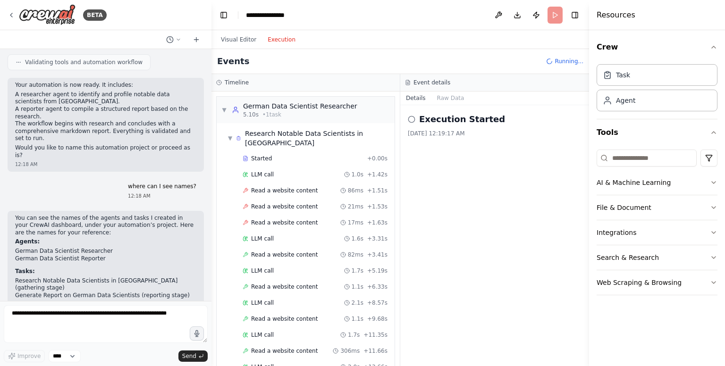
click at [281, 36] on button "Execution" at bounding box center [281, 39] width 39 height 11
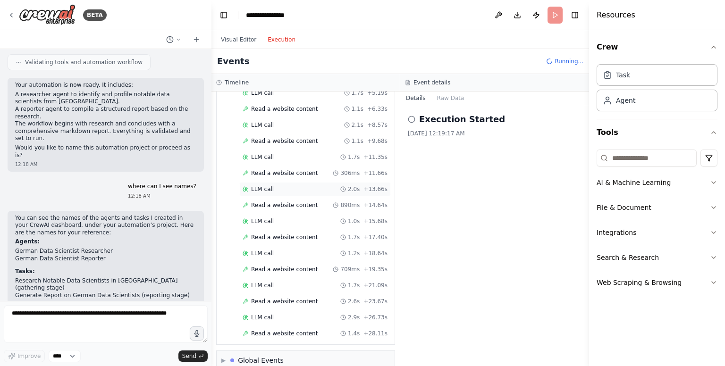
scroll to position [194, 0]
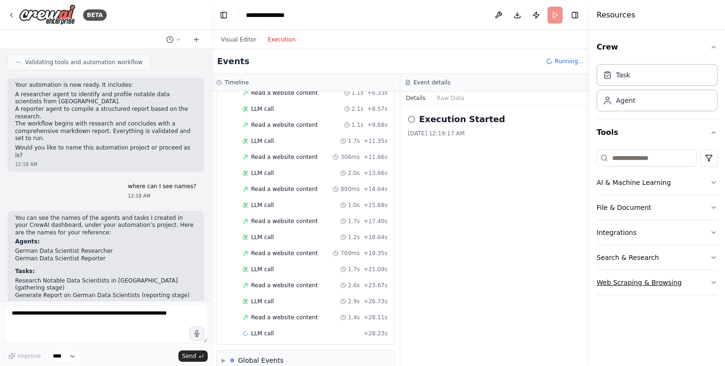
click at [709, 286] on button "Web Scraping & Browsing" at bounding box center [657, 283] width 121 height 25
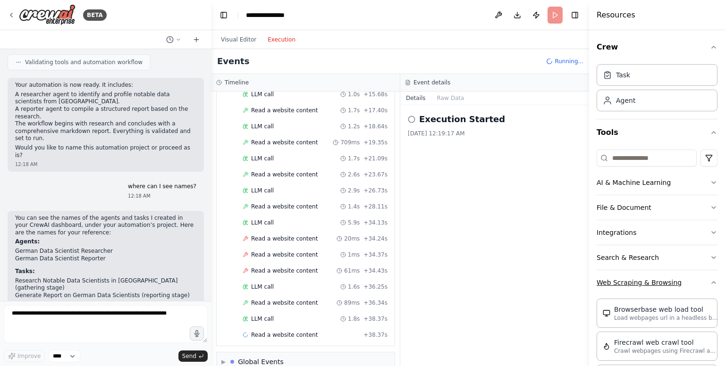
scroll to position [321, 0]
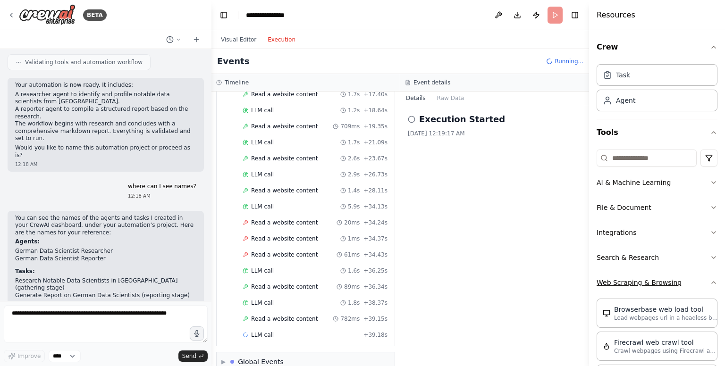
click at [702, 278] on button "Web Scraping & Browsing" at bounding box center [657, 283] width 121 height 25
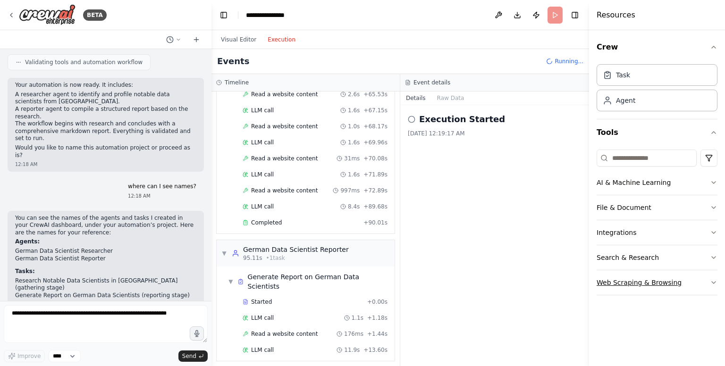
scroll to position [869, 0]
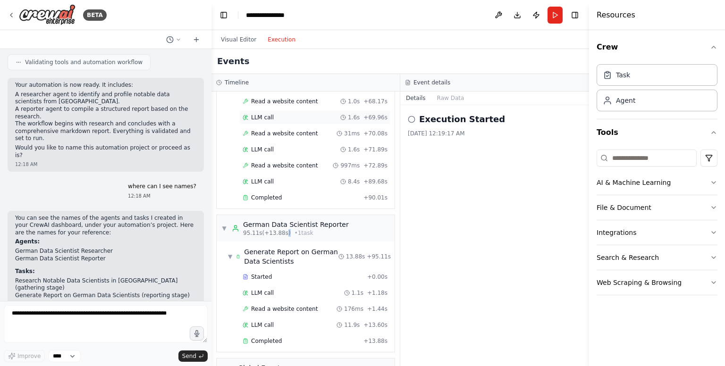
click at [280, 229] on span "95.11s (+13.88s)" at bounding box center [267, 233] width 48 height 8
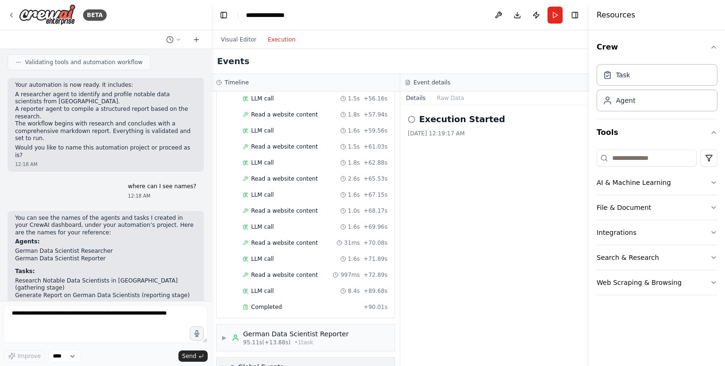
click at [264, 363] on div "Global Events" at bounding box center [261, 367] width 46 height 9
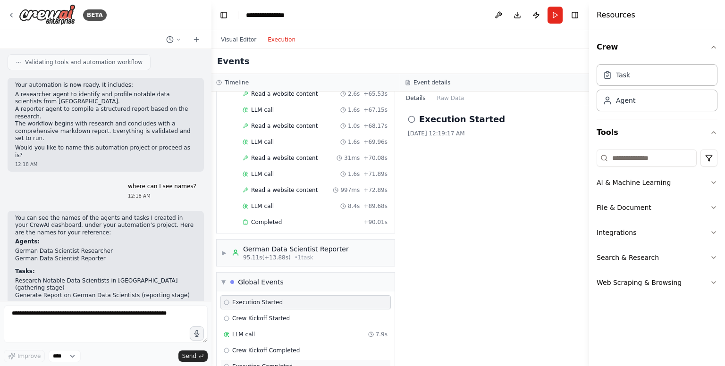
click at [266, 360] on div "Execution Completed" at bounding box center [305, 367] width 170 height 14
click at [262, 363] on span "Execution Completed" at bounding box center [262, 367] width 60 height 8
click at [246, 40] on button "Visual Editor" at bounding box center [238, 39] width 47 height 11
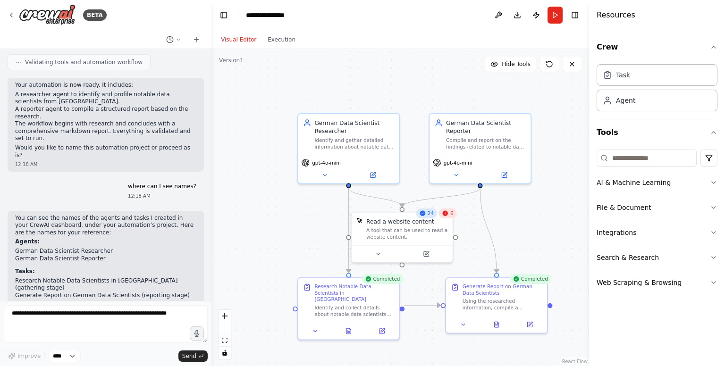
click at [448, 217] on div "6" at bounding box center [448, 214] width 18 height 10
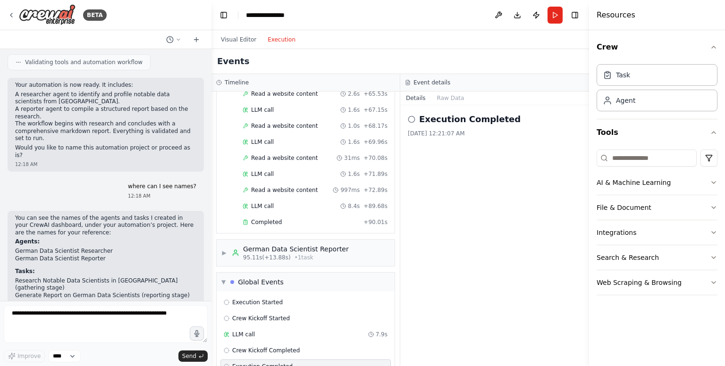
click at [276, 41] on button "Execution" at bounding box center [281, 39] width 39 height 11
drag, startPoint x: 442, startPoint y: 129, endPoint x: 434, endPoint y: 123, distance: 10.1
click at [441, 129] on div "Execution Completed 8/20/2025, 12:21:07 AM" at bounding box center [495, 125] width 174 height 25
click at [444, 103] on button "Raw Data" at bounding box center [450, 98] width 39 height 13
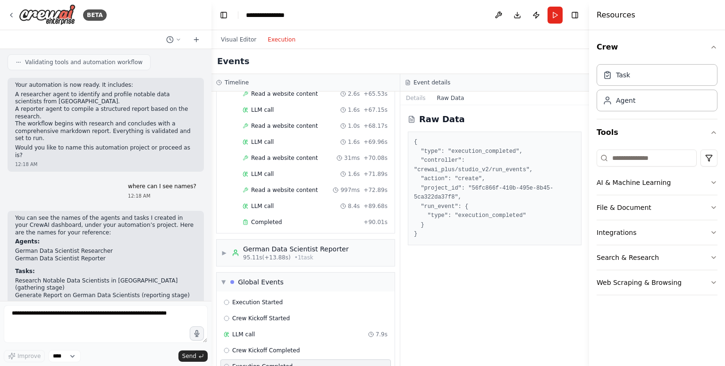
click at [409, 88] on div "Event details" at bounding box center [494, 82] width 189 height 17
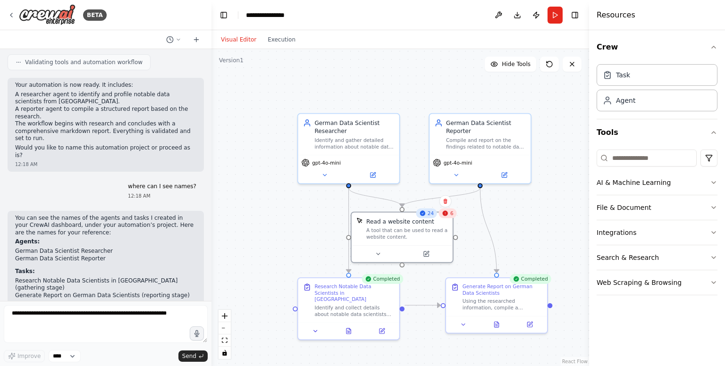
click at [244, 38] on button "Visual Editor" at bounding box center [238, 39] width 47 height 11
click at [495, 325] on icon at bounding box center [496, 324] width 4 height 6
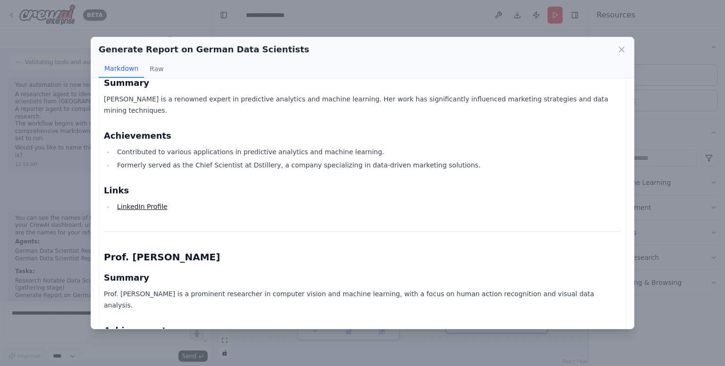
scroll to position [142, 0]
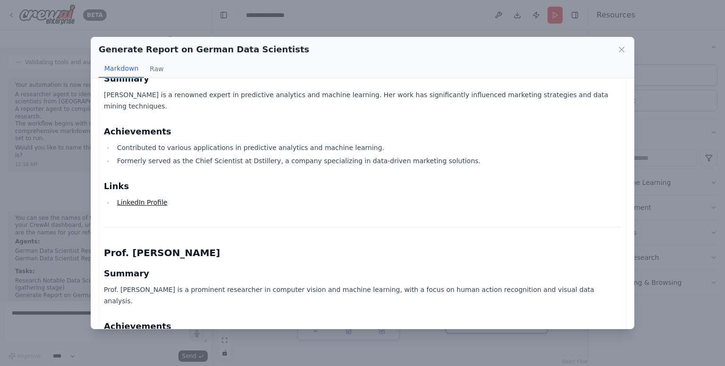
click at [140, 197] on li "LinkedIn Profile" at bounding box center [367, 202] width 507 height 11
click at [140, 199] on link "LinkedIn Profile" at bounding box center [142, 203] width 51 height 8
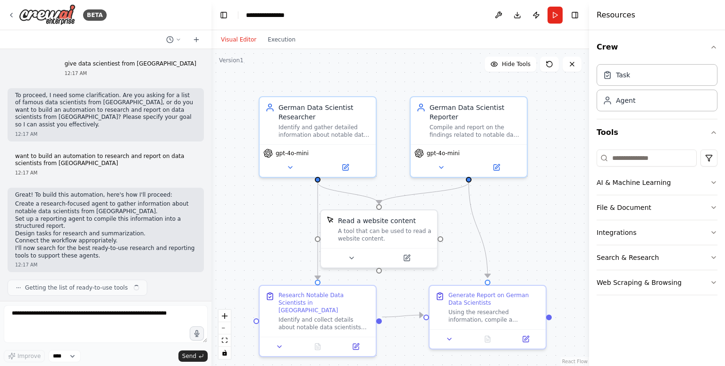
scroll to position [619, 0]
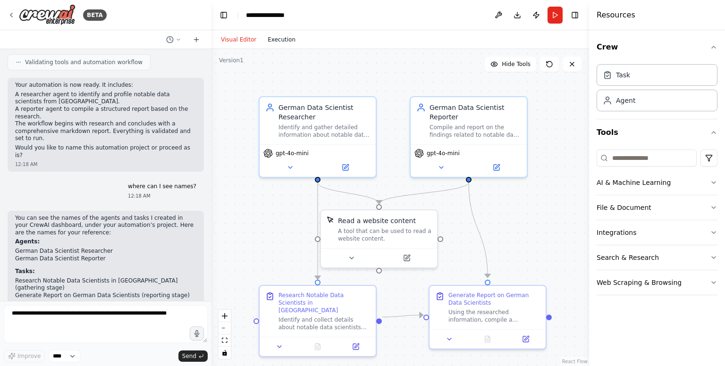
click at [274, 42] on button "Execution" at bounding box center [281, 39] width 39 height 11
click at [241, 39] on button "Visual Editor" at bounding box center [238, 39] width 47 height 11
click at [72, 319] on textarea at bounding box center [106, 324] width 204 height 38
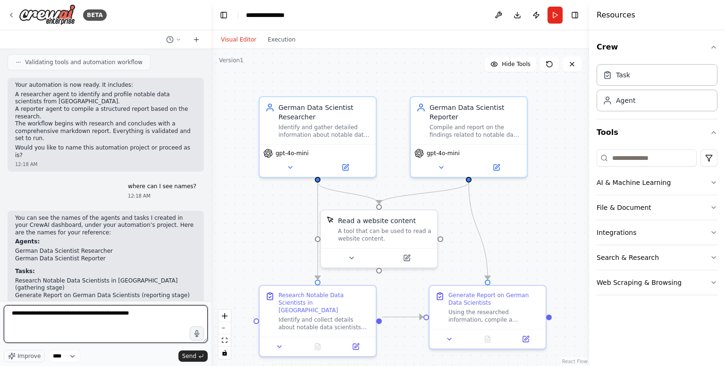
type textarea "**********"
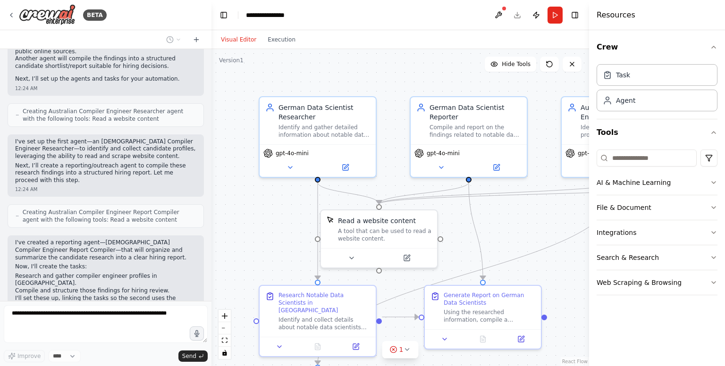
scroll to position [1155, 0]
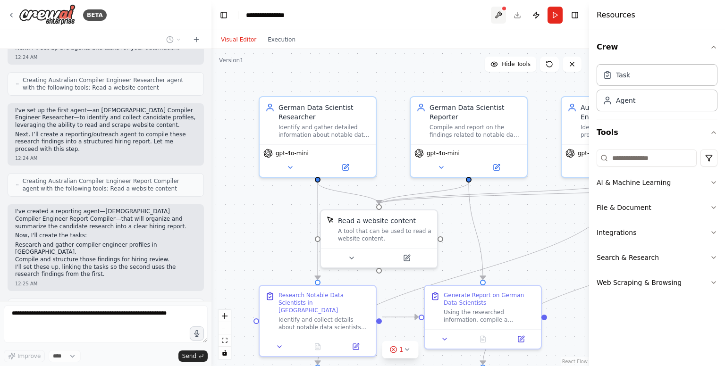
click at [497, 11] on button at bounding box center [498, 15] width 15 height 17
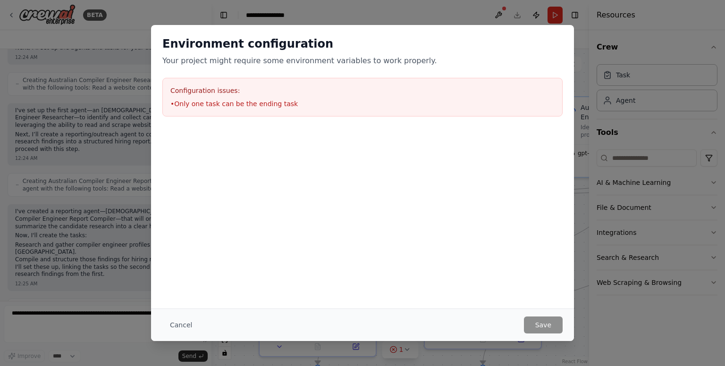
click at [498, 15] on body "BETA give data scientiest from [GEOGRAPHIC_DATA] 12:17 AM To proceed, I need so…" at bounding box center [362, 183] width 725 height 366
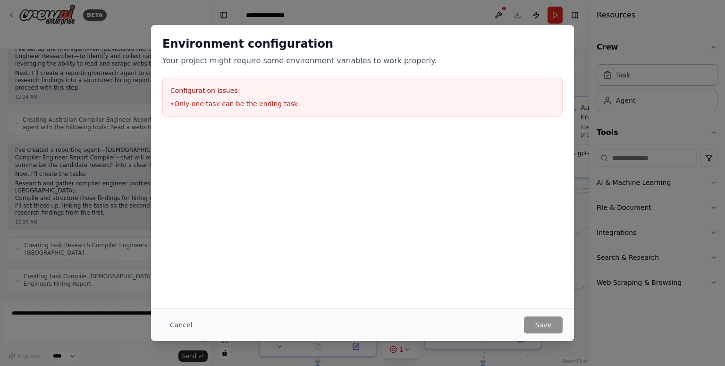
click at [586, 46] on div "Environment configuration Your project might require some environment variables…" at bounding box center [362, 183] width 725 height 366
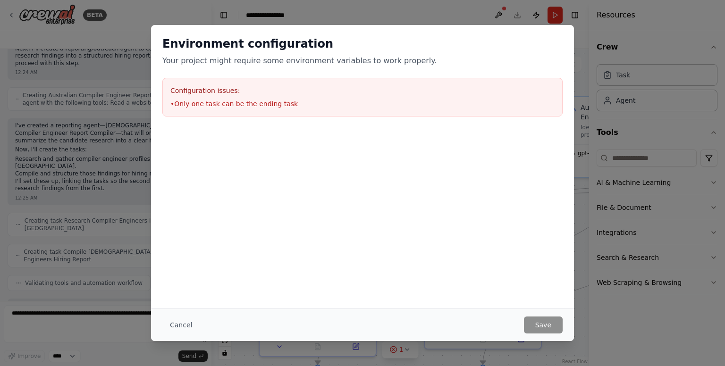
click at [584, 47] on div "Environment configuration Your project might require some environment variables…" at bounding box center [362, 183] width 725 height 366
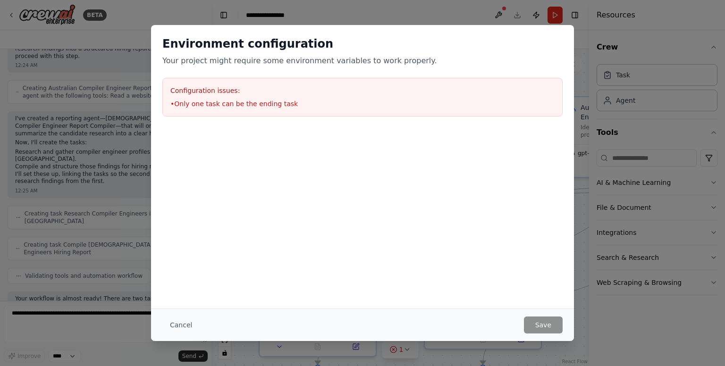
click at [584, 47] on div "Environment configuration Your project might require some environment variables…" at bounding box center [362, 183] width 725 height 366
click at [476, 44] on h2 "Environment configuration" at bounding box center [362, 43] width 400 height 15
click at [499, 12] on div "Environment configuration Your project might require some environment variables…" at bounding box center [362, 183] width 725 height 366
click at [180, 330] on button "Cancel" at bounding box center [180, 325] width 37 height 17
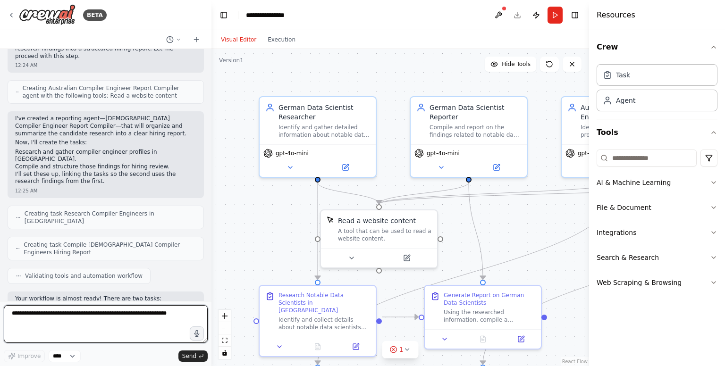
click at [179, 321] on textarea at bounding box center [106, 324] width 204 height 38
click at [115, 321] on textarea at bounding box center [106, 324] width 204 height 38
click at [101, 313] on textarea at bounding box center [106, 324] width 204 height 38
type textarea "**********"
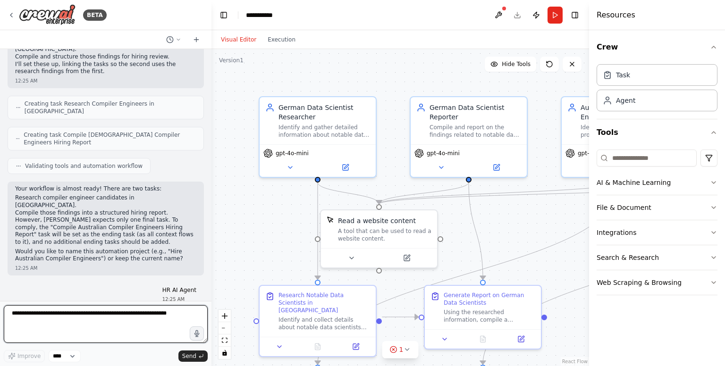
scroll to position [1365, 0]
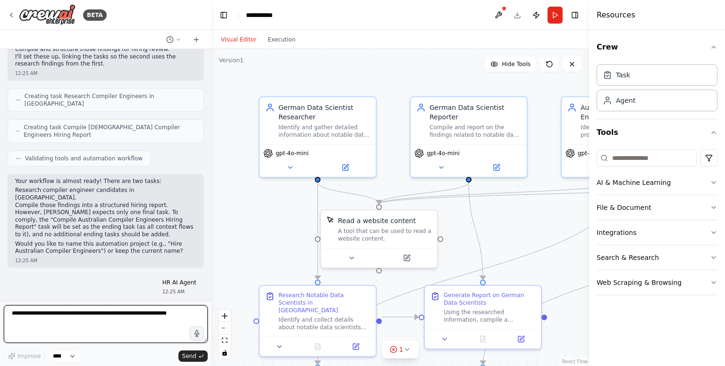
click at [77, 319] on textarea at bounding box center [106, 324] width 204 height 38
type textarea "***"
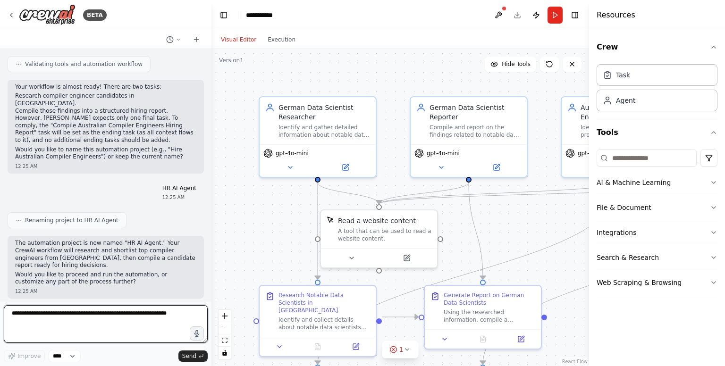
scroll to position [1467, 0]
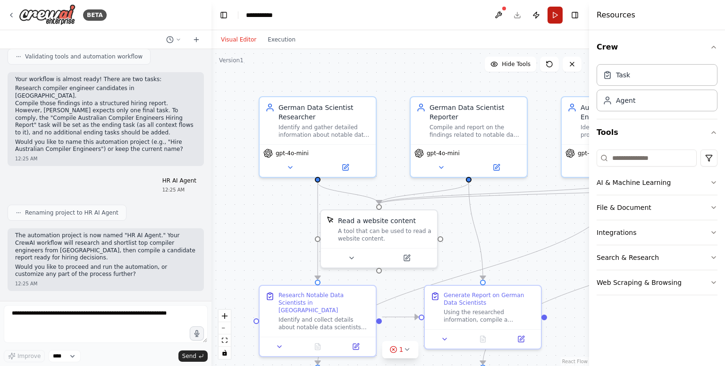
click at [556, 13] on button "Run" at bounding box center [555, 15] width 15 height 17
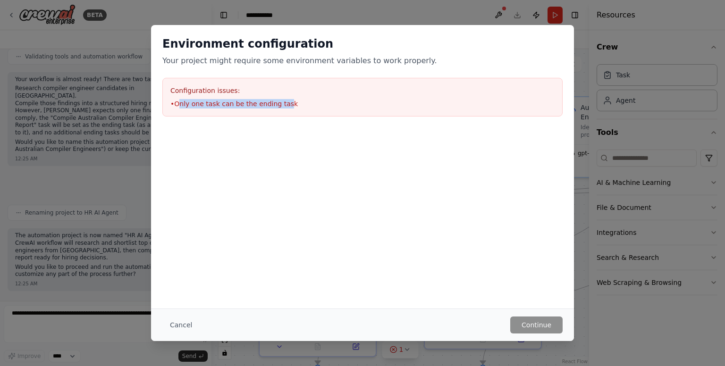
drag, startPoint x: 178, startPoint y: 103, endPoint x: 279, endPoint y: 102, distance: 101.5
click at [279, 102] on li "• Only one task can be the ending task" at bounding box center [362, 103] width 384 height 9
drag, startPoint x: 276, startPoint y: 112, endPoint x: 191, endPoint y: 91, distance: 87.5
click at [275, 112] on div "Configuration issues: • Only one task can be the ending task" at bounding box center [362, 97] width 400 height 39
drag, startPoint x: 165, startPoint y: 87, endPoint x: 174, endPoint y: 88, distance: 9.0
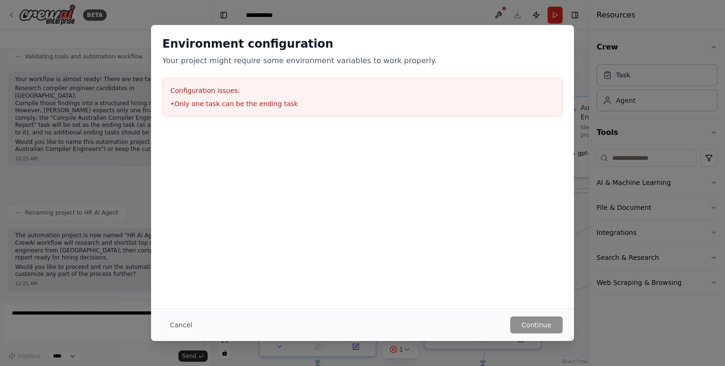
click at [168, 87] on div "Configuration issues: • Only one task can be the ending task" at bounding box center [362, 97] width 400 height 39
drag, startPoint x: 172, startPoint y: 89, endPoint x: 312, endPoint y: 104, distance: 140.5
click at [312, 104] on div "Configuration issues: • Only one task can be the ending task" at bounding box center [362, 97] width 400 height 39
click at [170, 93] on h3 "Configuration issues:" at bounding box center [362, 90] width 384 height 9
drag, startPoint x: 169, startPoint y: 89, endPoint x: 306, endPoint y: 113, distance: 139.9
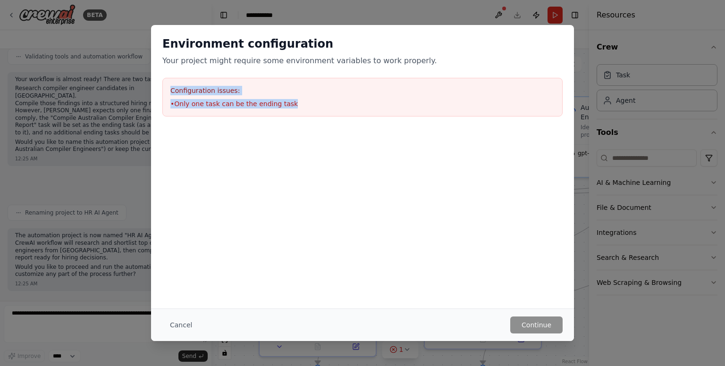
click at [306, 113] on div "Configuration issues: • Only one task can be the ending task" at bounding box center [362, 97] width 400 height 39
copy div "Configuration issues: • Only one task can be the ending task"
click at [177, 322] on button "Cancel" at bounding box center [180, 325] width 37 height 17
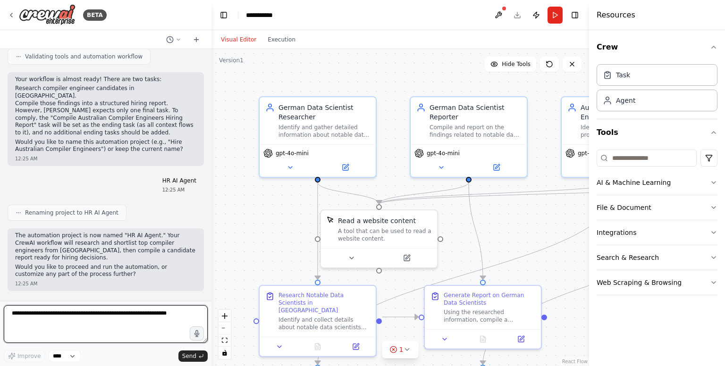
click at [119, 321] on textarea at bounding box center [106, 324] width 204 height 38
paste textarea "**********"
type textarea "**********"
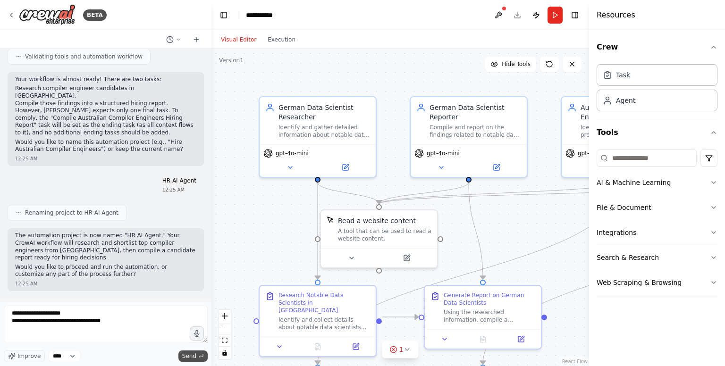
click at [195, 357] on span "Send" at bounding box center [189, 357] width 14 height 8
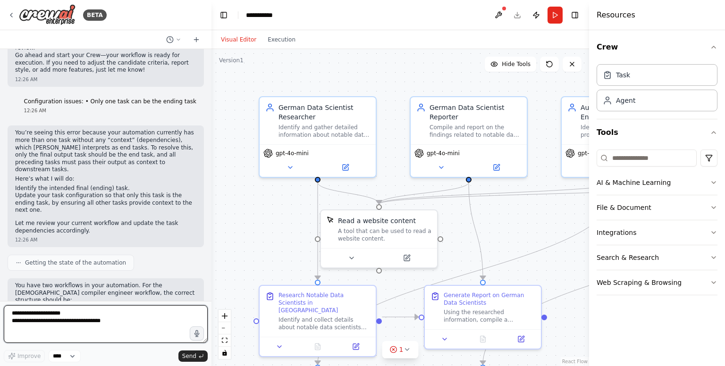
scroll to position [1802, 0]
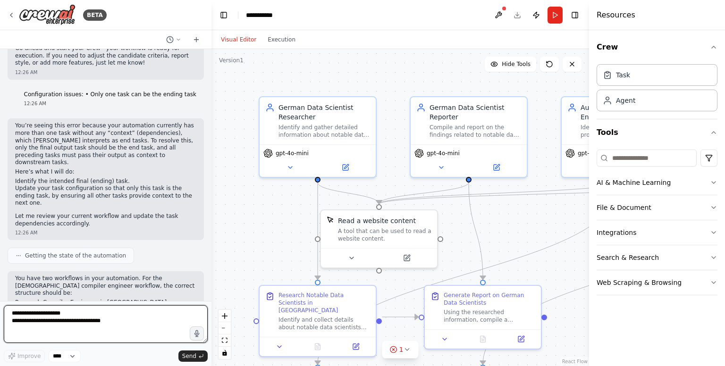
click at [94, 313] on textarea "**********" at bounding box center [106, 324] width 204 height 38
type textarea "***"
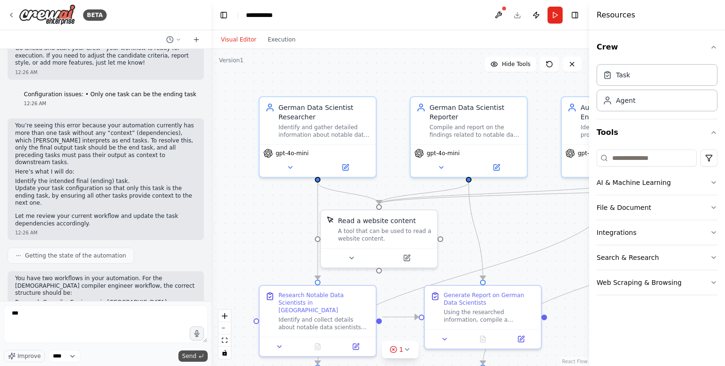
click at [188, 357] on span "Send" at bounding box center [189, 357] width 14 height 8
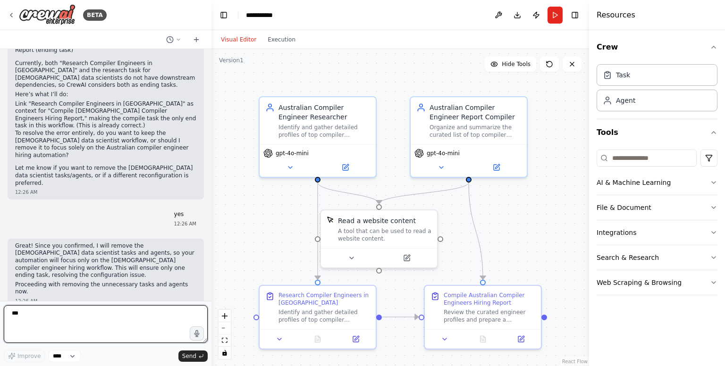
scroll to position [2077, 0]
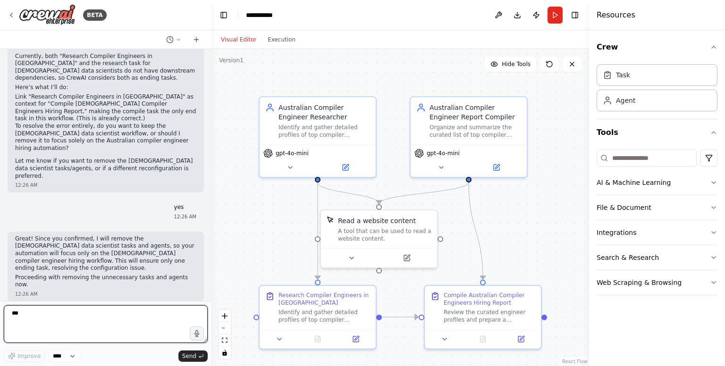
click at [129, 322] on textarea "***" at bounding box center [106, 324] width 204 height 38
type textarea "***"
type textarea "*"
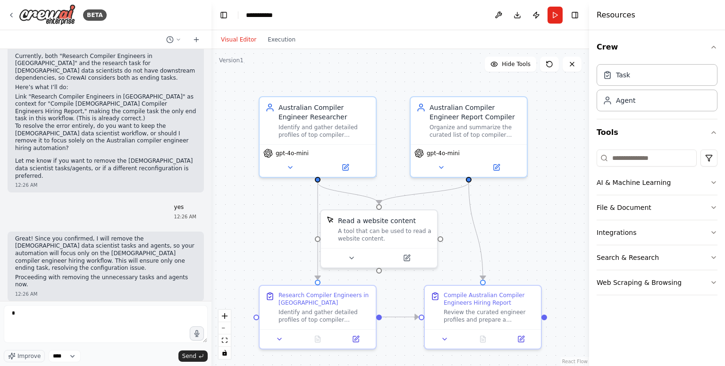
scroll to position [2132, 0]
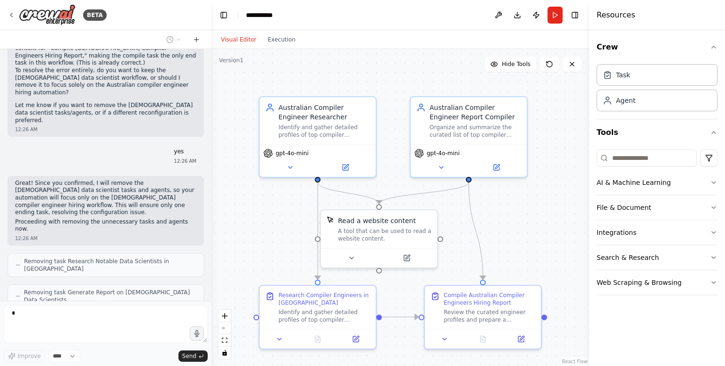
click at [129, 322] on textarea "*" at bounding box center [106, 324] width 204 height 38
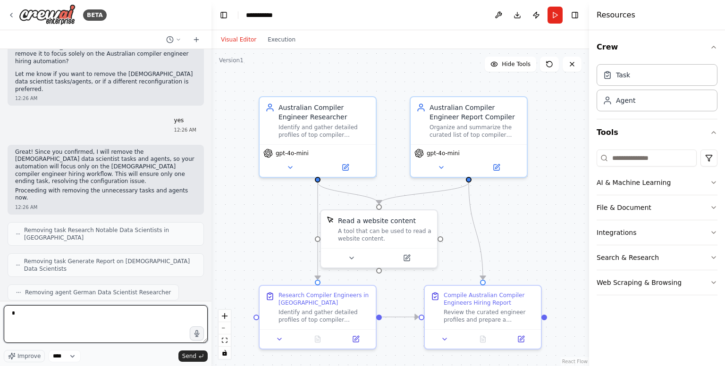
scroll to position [2171, 0]
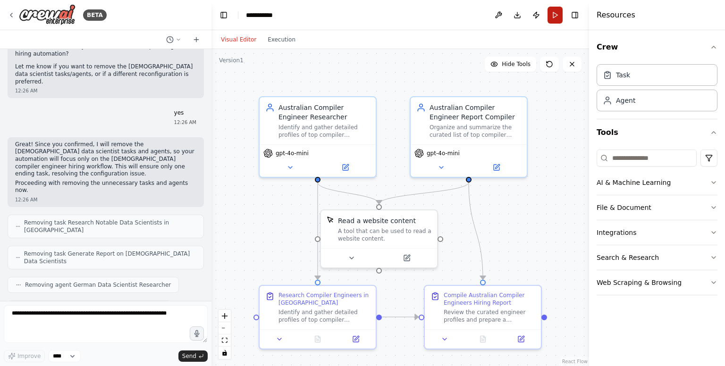
click at [552, 15] on button "Run" at bounding box center [555, 15] width 15 height 17
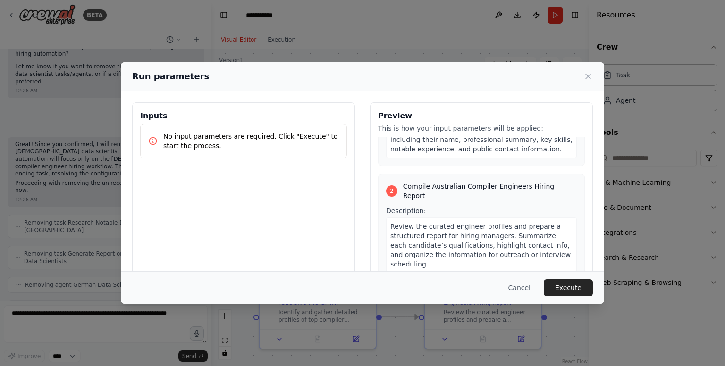
scroll to position [152, 0]
click at [573, 285] on button "Execute" at bounding box center [568, 287] width 49 height 17
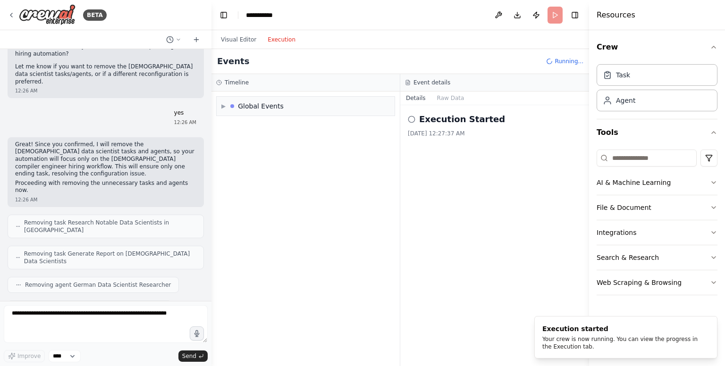
click at [270, 37] on button "Execution" at bounding box center [281, 39] width 39 height 11
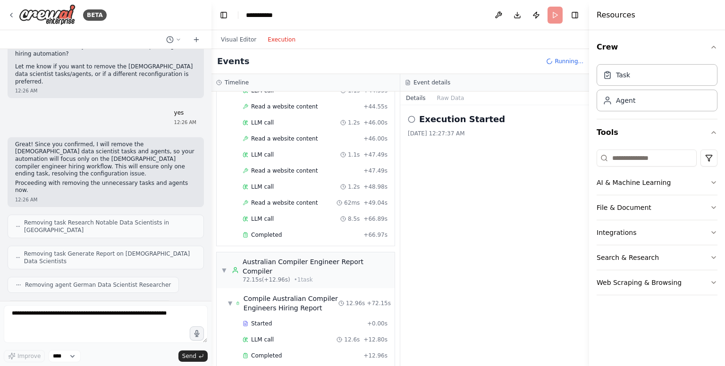
scroll to position [774, 0]
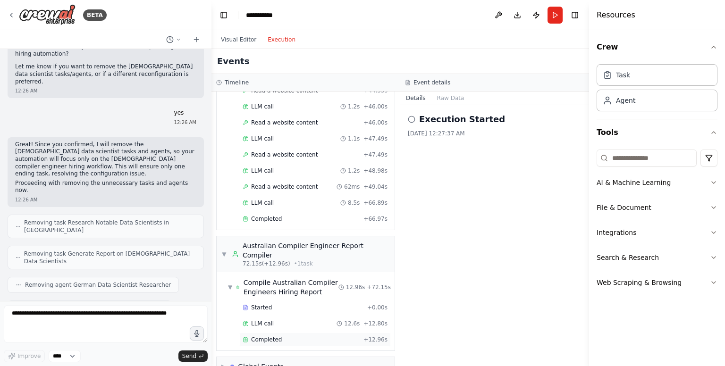
click at [279, 336] on div "Completed" at bounding box center [301, 340] width 117 height 8
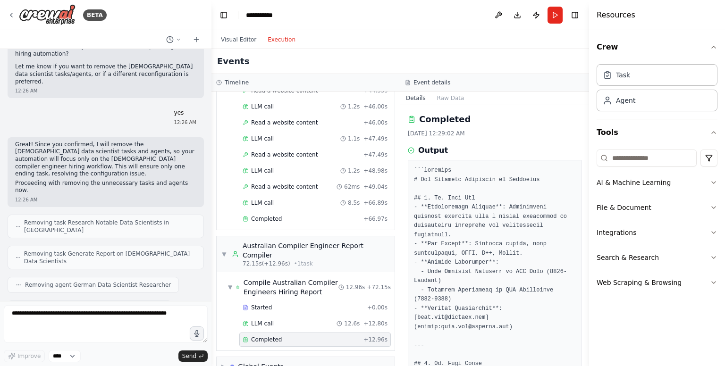
click at [414, 99] on button "Details" at bounding box center [415, 98] width 31 height 13
click at [437, 99] on button "Raw Data" at bounding box center [450, 98] width 39 height 13
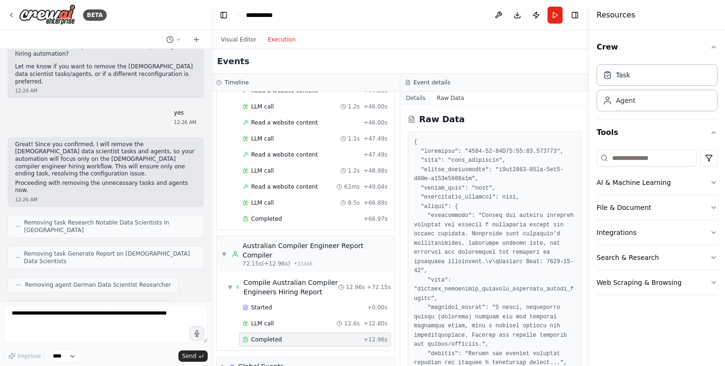
click at [417, 97] on button "Details" at bounding box center [415, 98] width 31 height 13
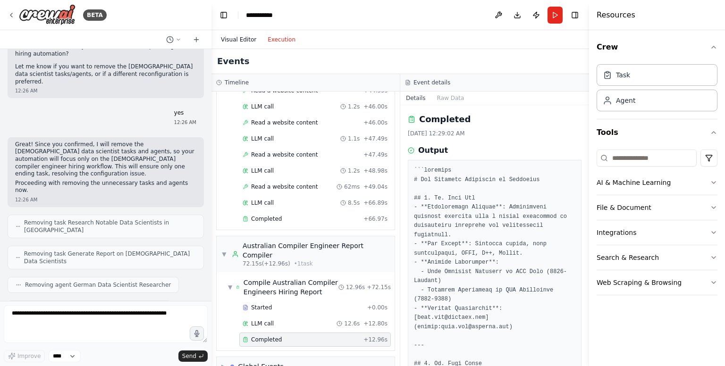
click at [242, 37] on button "Visual Editor" at bounding box center [238, 39] width 47 height 11
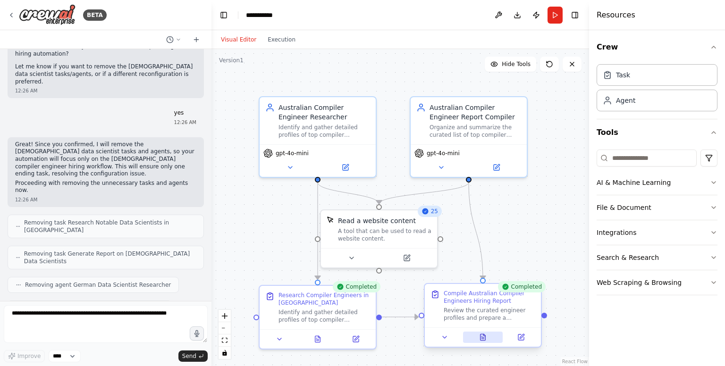
click at [475, 339] on button at bounding box center [483, 337] width 40 height 11
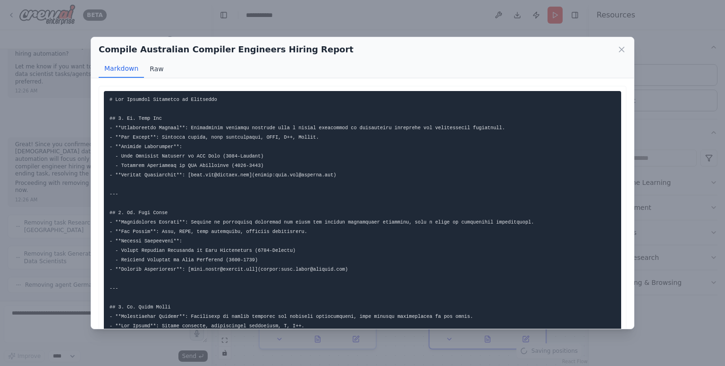
click at [157, 68] on button "Raw" at bounding box center [156, 69] width 25 height 18
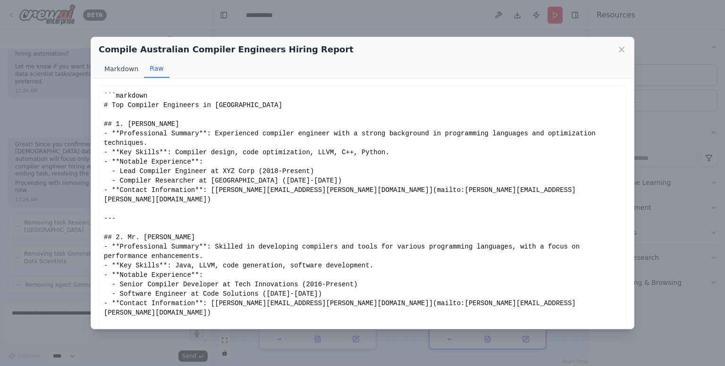
click at [124, 68] on button "Markdown" at bounding box center [121, 69] width 45 height 18
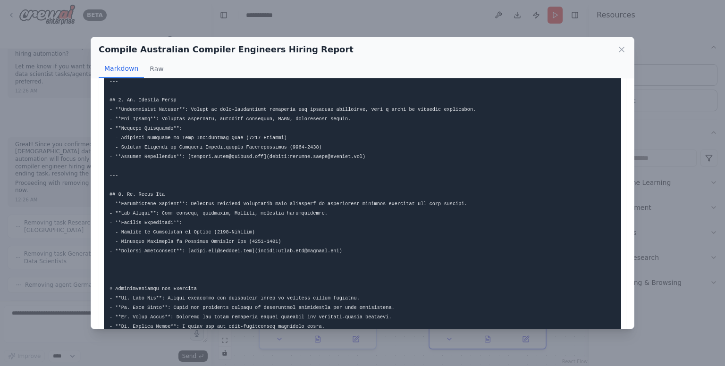
scroll to position [359, 0]
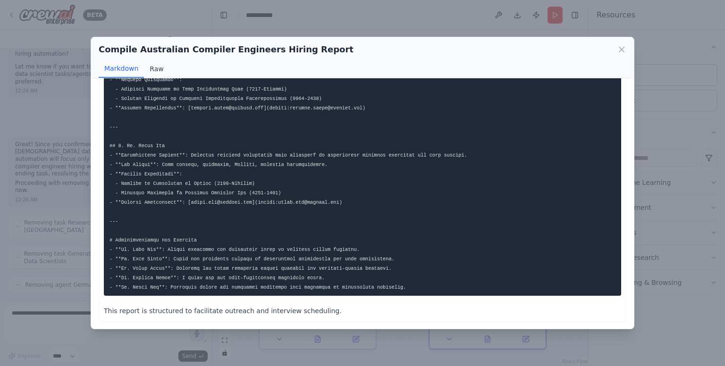
click at [152, 68] on button "Raw" at bounding box center [156, 69] width 25 height 18
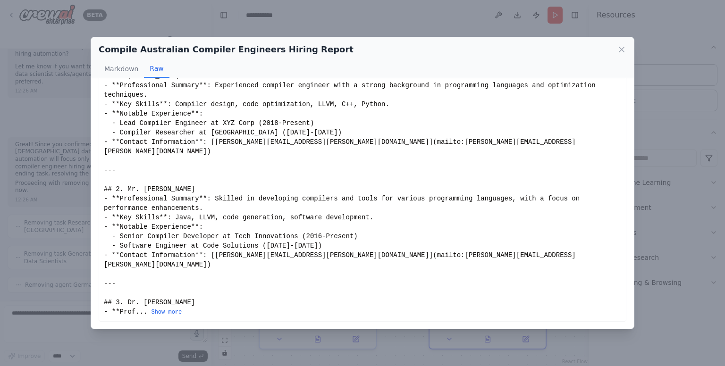
scroll to position [19, 0]
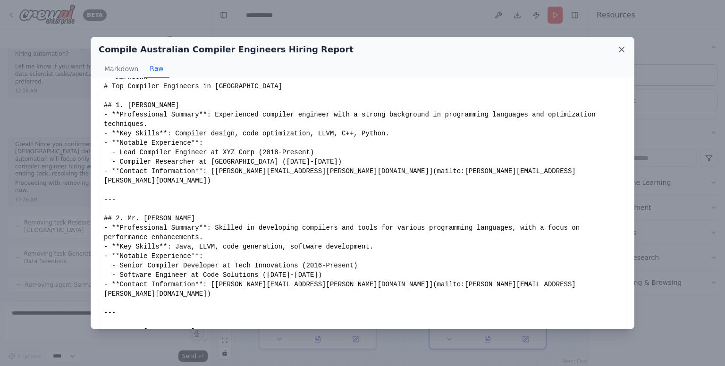
click at [618, 51] on icon at bounding box center [621, 49] width 9 height 9
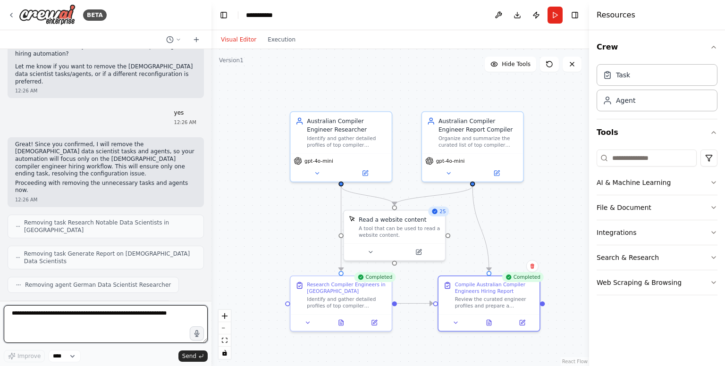
click at [42, 312] on textarea at bounding box center [106, 324] width 204 height 38
type textarea "**********"
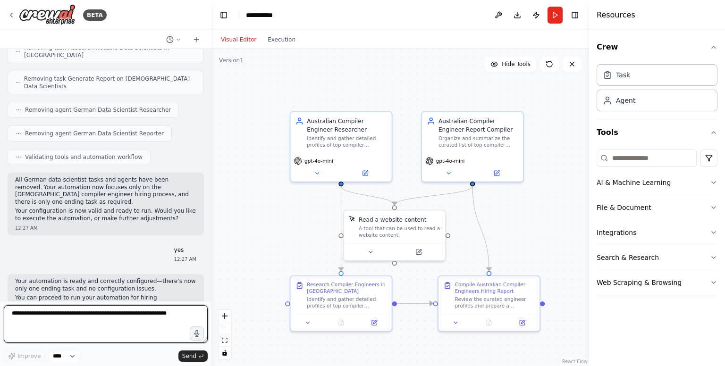
scroll to position [2344, 0]
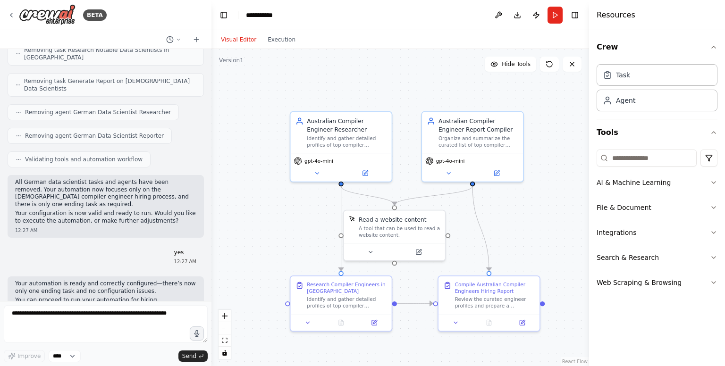
drag, startPoint x: 28, startPoint y: 215, endPoint x: 87, endPoint y: 215, distance: 59.0
drag, startPoint x: 65, startPoint y: 223, endPoint x: 105, endPoint y: 223, distance: 40.6
drag, startPoint x: 30, startPoint y: 230, endPoint x: 83, endPoint y: 234, distance: 53.0
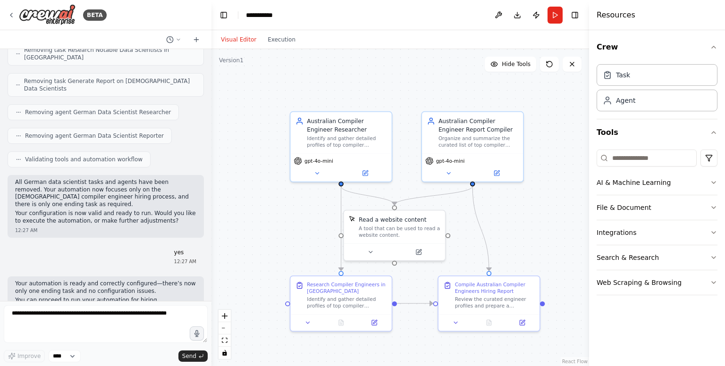
drag, startPoint x: 68, startPoint y: 241, endPoint x: 137, endPoint y: 240, distance: 68.9
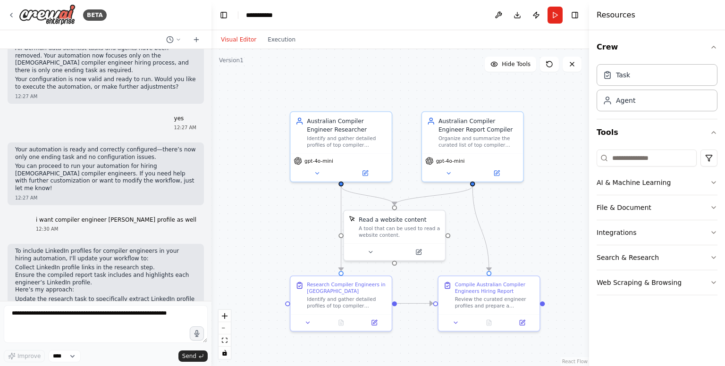
scroll to position [2481, 0]
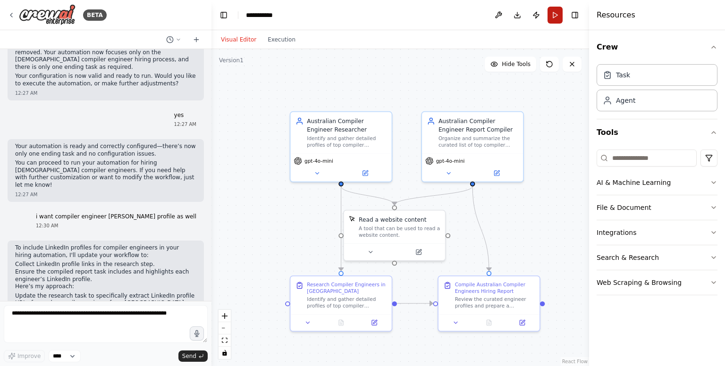
click at [556, 17] on button "Run" at bounding box center [555, 15] width 15 height 17
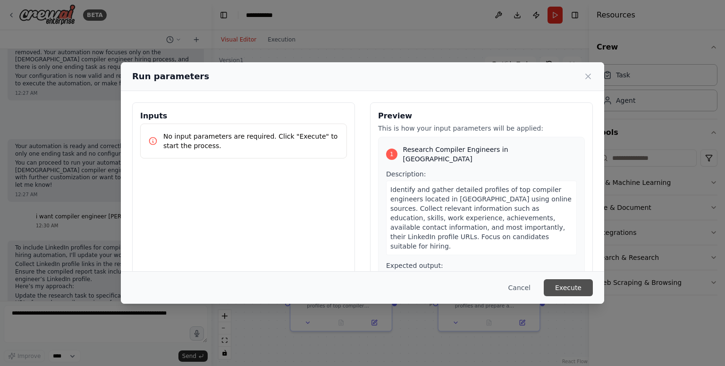
click at [561, 285] on button "Execute" at bounding box center [568, 287] width 49 height 17
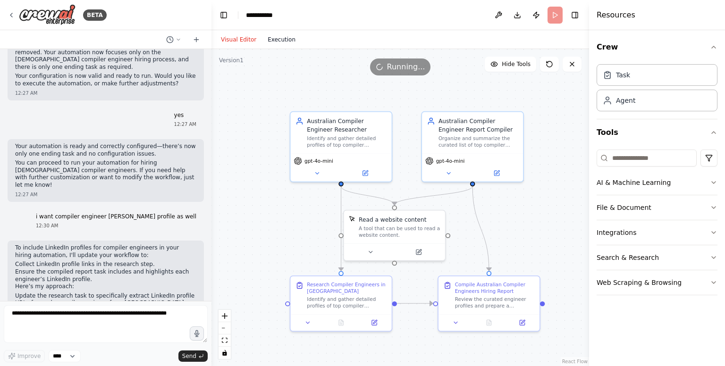
click at [279, 39] on button "Execution" at bounding box center [281, 39] width 39 height 11
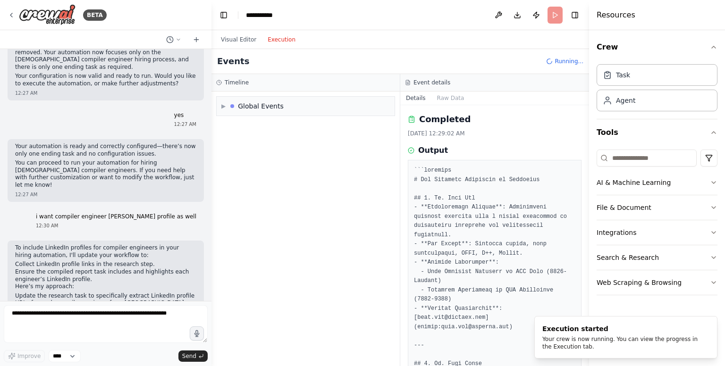
click at [423, 95] on button "Details" at bounding box center [415, 98] width 31 height 13
drag, startPoint x: 237, startPoint y: 107, endPoint x: 233, endPoint y: 107, distance: 4.7
click at [237, 107] on div "Global Events" at bounding box center [256, 105] width 53 height 9
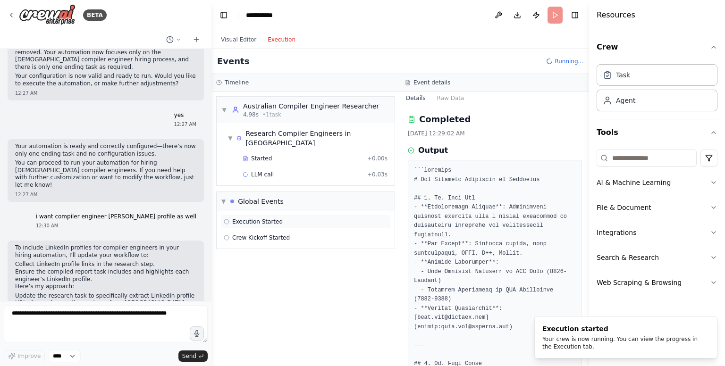
click at [231, 135] on span "▼" at bounding box center [230, 139] width 5 height 8
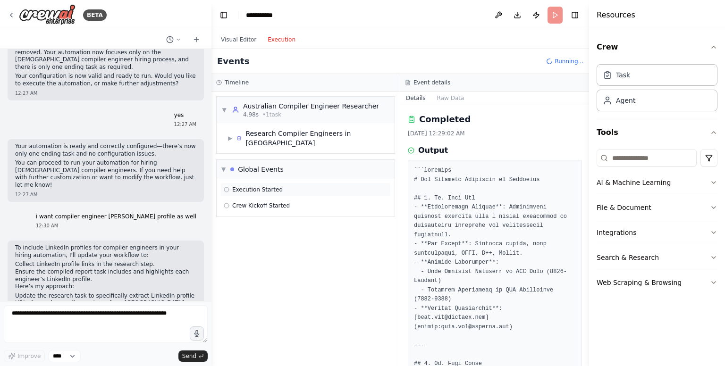
click at [247, 186] on span "Execution Started" at bounding box center [257, 190] width 51 height 8
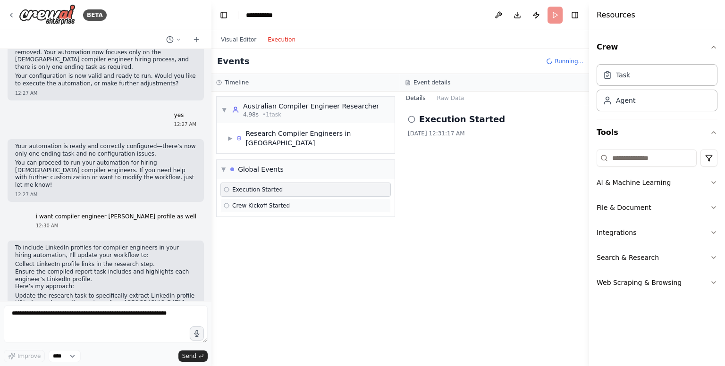
click at [276, 202] on span "Crew Kickoff Started" at bounding box center [261, 206] width 58 height 8
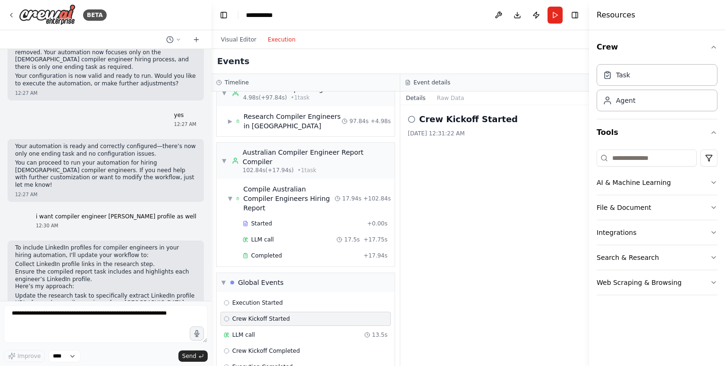
scroll to position [18, 0]
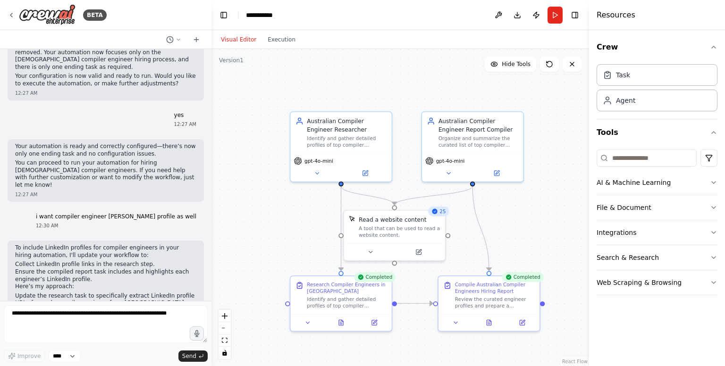
click at [236, 39] on button "Visual Editor" at bounding box center [238, 39] width 47 height 11
click at [492, 322] on icon at bounding box center [489, 321] width 7 height 7
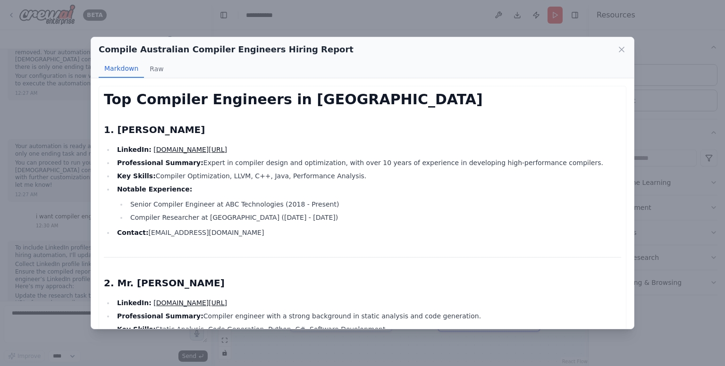
drag, startPoint x: 243, startPoint y: 146, endPoint x: 218, endPoint y: 148, distance: 25.1
click at [218, 148] on li "LinkedIn: [DOMAIN_NAME][URL]" at bounding box center [367, 149] width 507 height 11
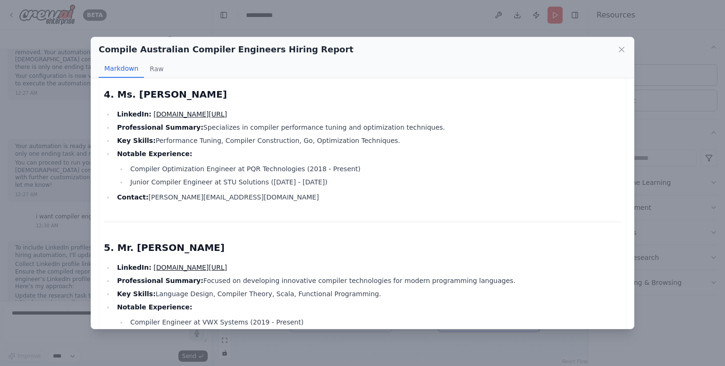
scroll to position [487, 0]
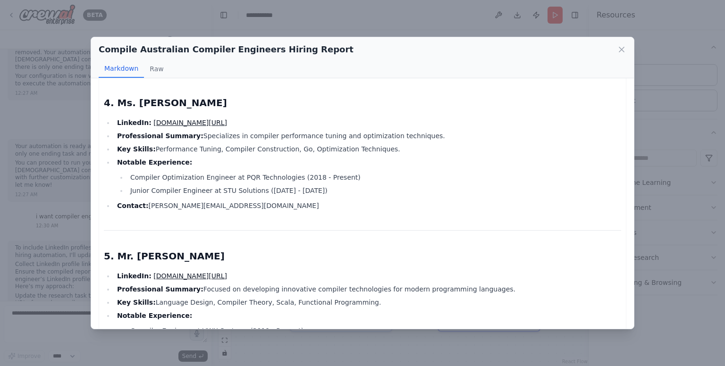
drag, startPoint x: 623, startPoint y: 49, endPoint x: 616, endPoint y: 57, distance: 10.4
click at [623, 49] on icon at bounding box center [621, 49] width 9 height 9
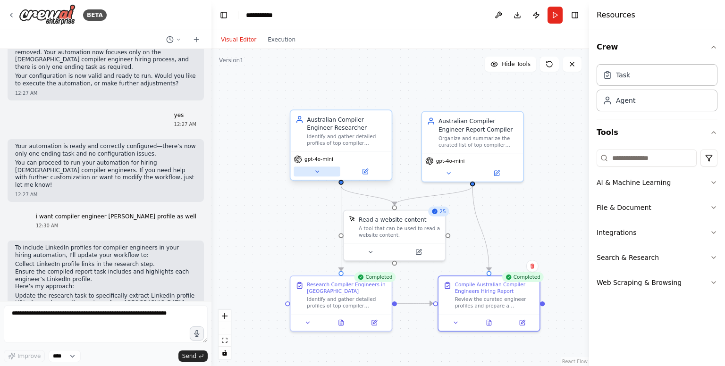
click at [314, 171] on icon at bounding box center [317, 172] width 7 height 7
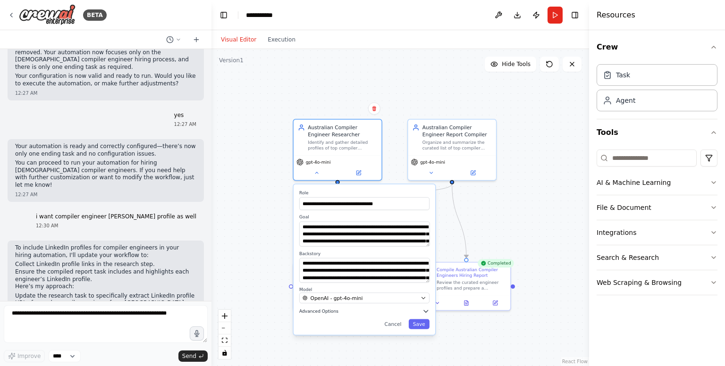
click at [425, 311] on icon "button" at bounding box center [426, 312] width 4 height 2
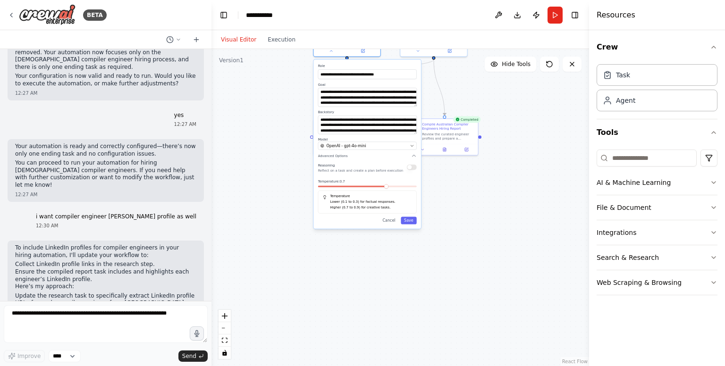
drag, startPoint x: 503, startPoint y: 314, endPoint x: 492, endPoint y: 161, distance: 153.8
click at [492, 161] on div ".deletable-edge-delete-btn { width: 20px; height: 20px; border: 0px solid #ffff…" at bounding box center [400, 207] width 378 height 317
click at [412, 157] on icon "button" at bounding box center [413, 156] width 5 height 5
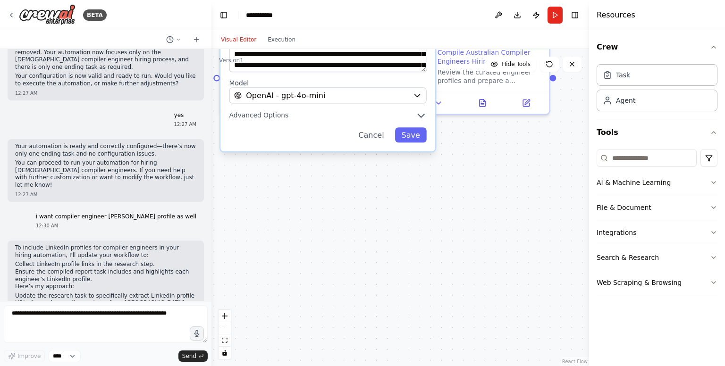
drag, startPoint x: 378, startPoint y: 211, endPoint x: 419, endPoint y: 274, distance: 75.0
click at [414, 275] on div ".deletable-edge-delete-btn { width: 20px; height: 20px; border: 0px solid #ffff…" at bounding box center [400, 207] width 378 height 317
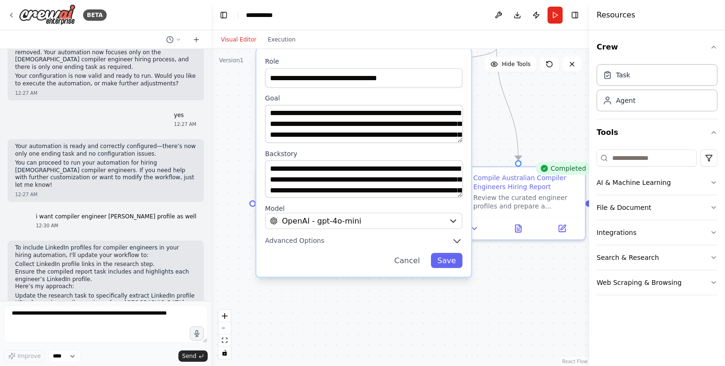
drag, startPoint x: 408, startPoint y: 238, endPoint x: 415, endPoint y: 309, distance: 71.2
click at [415, 309] on div ".deletable-edge-delete-btn { width: 20px; height: 20px; border: 0px solid #ffff…" at bounding box center [400, 207] width 378 height 317
